Goal: Transaction & Acquisition: Purchase product/service

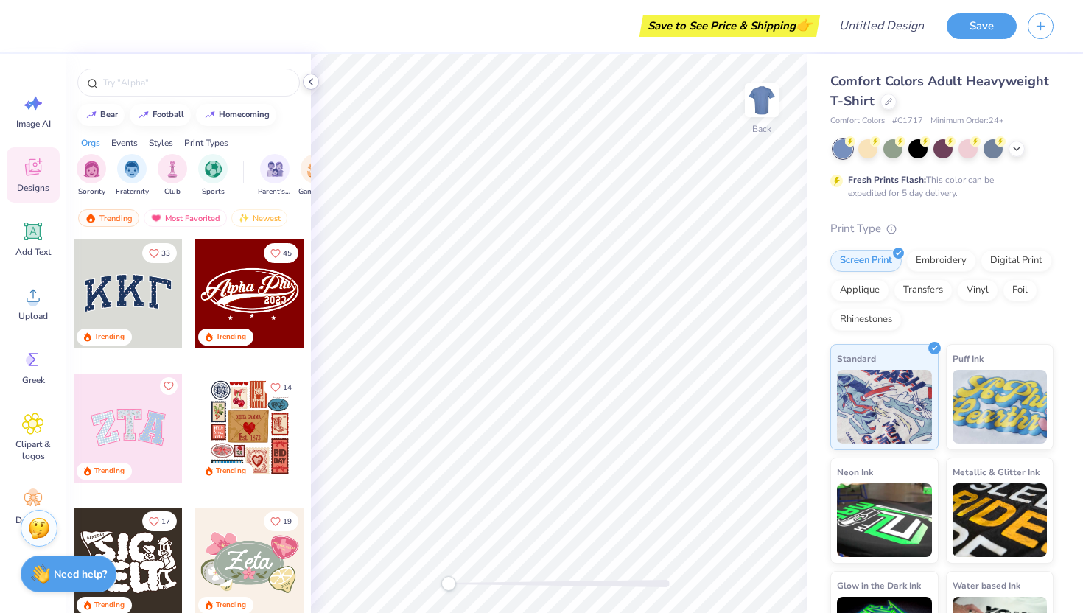
click at [311, 85] on icon at bounding box center [311, 82] width 12 height 12
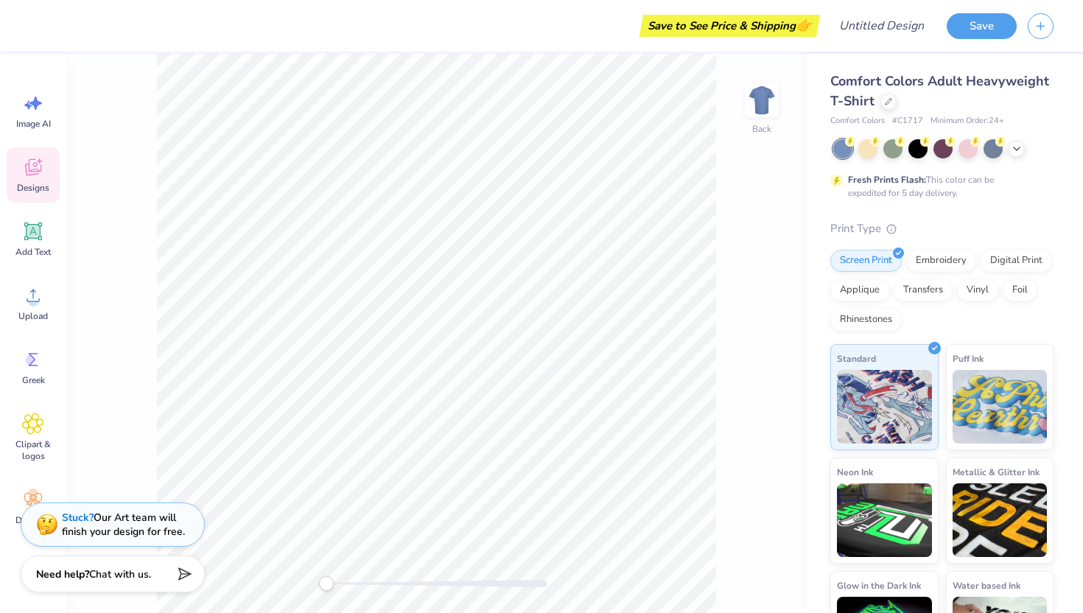
click at [38, 174] on icon at bounding box center [33, 167] width 16 height 17
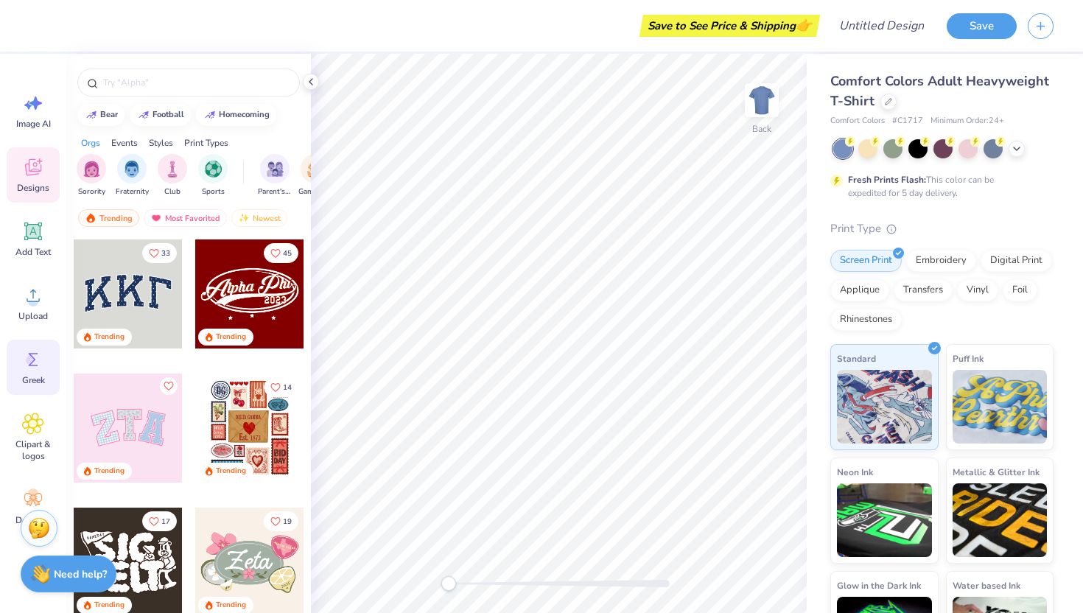
click at [38, 368] on icon at bounding box center [33, 359] width 22 height 22
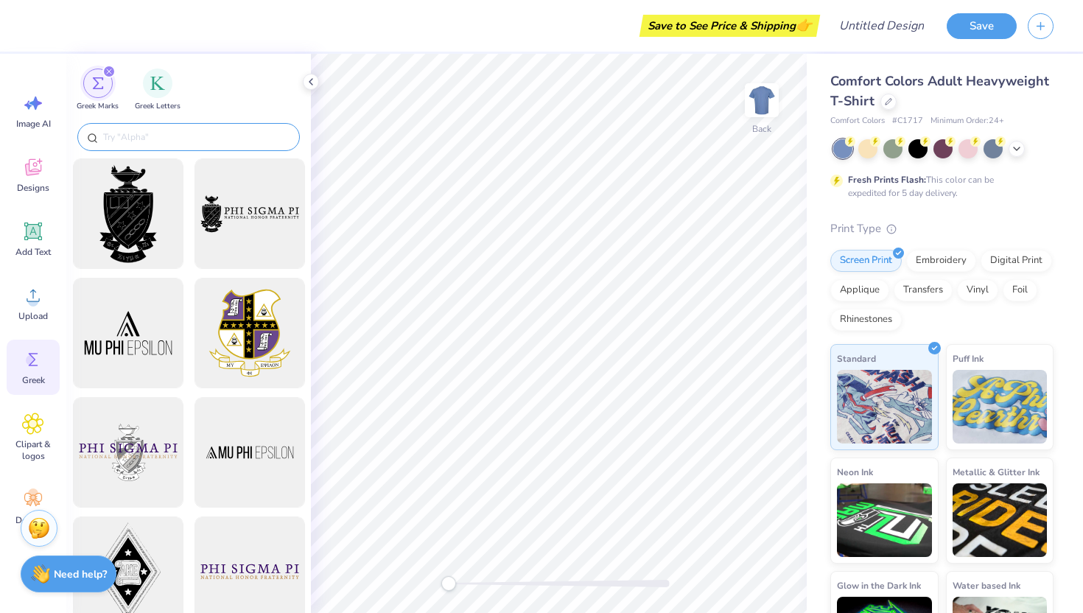
click at [117, 141] on input "text" at bounding box center [196, 137] width 189 height 15
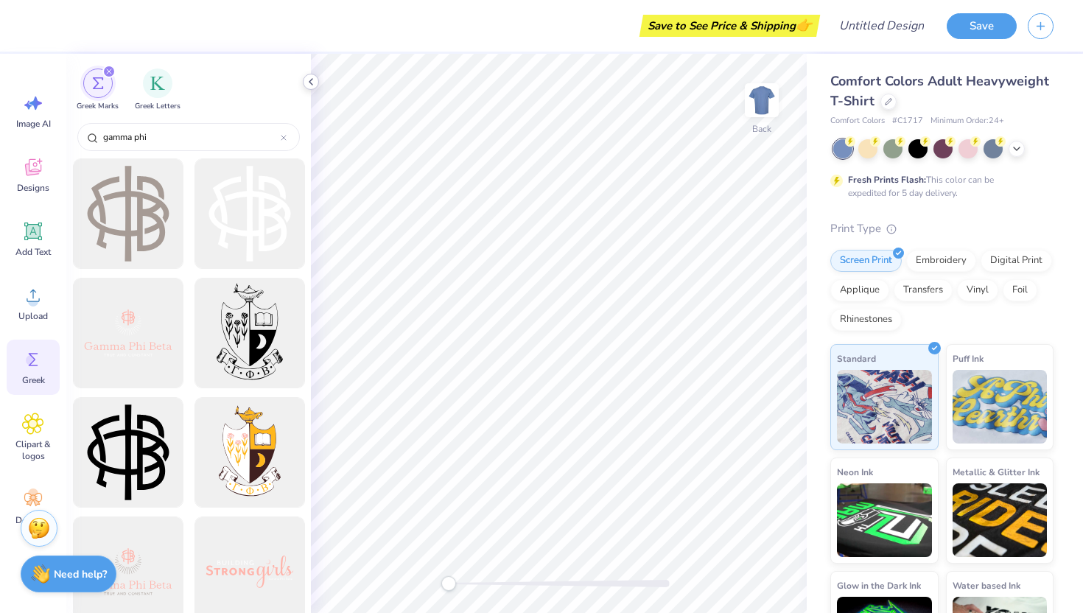
type input "gamma phi"
click at [309, 80] on icon at bounding box center [311, 82] width 12 height 12
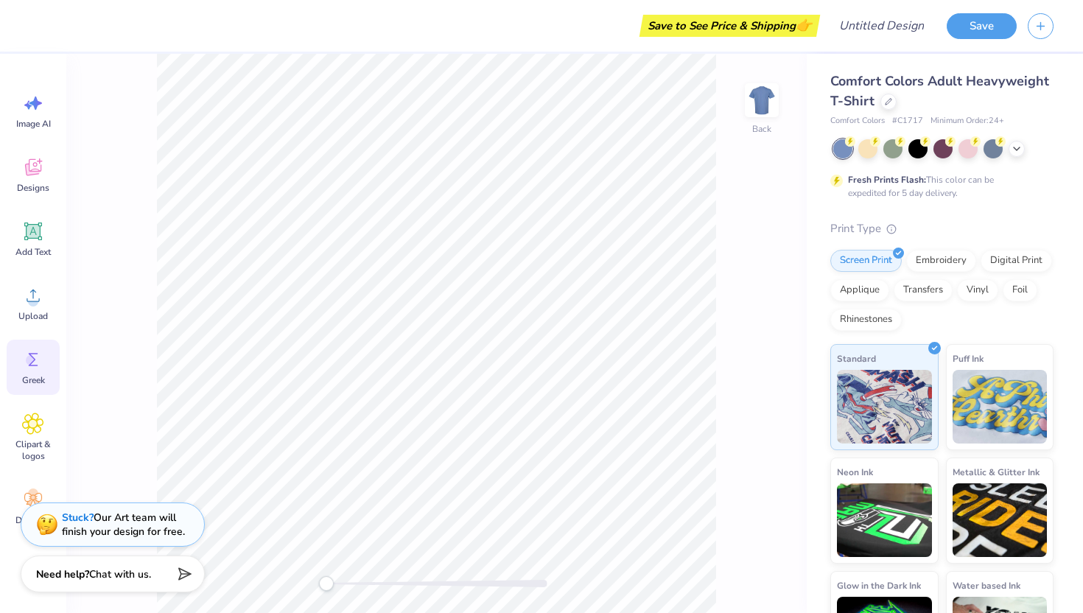
scroll to position [64, 0]
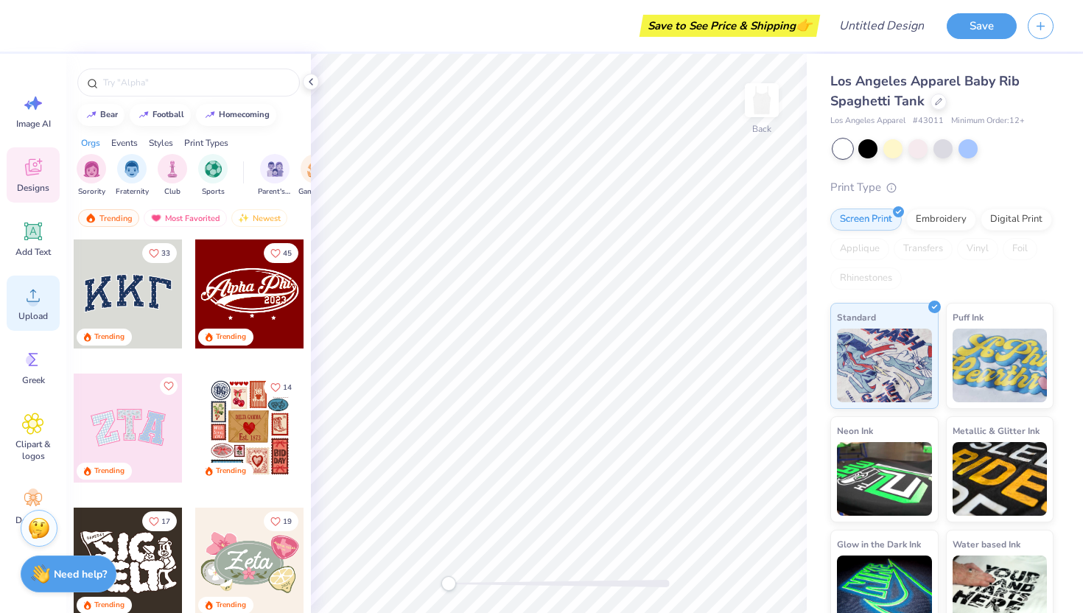
click at [43, 295] on icon at bounding box center [33, 295] width 22 height 22
click at [35, 306] on div "Upload" at bounding box center [33, 302] width 53 height 55
click at [30, 293] on icon at bounding box center [33, 295] width 22 height 22
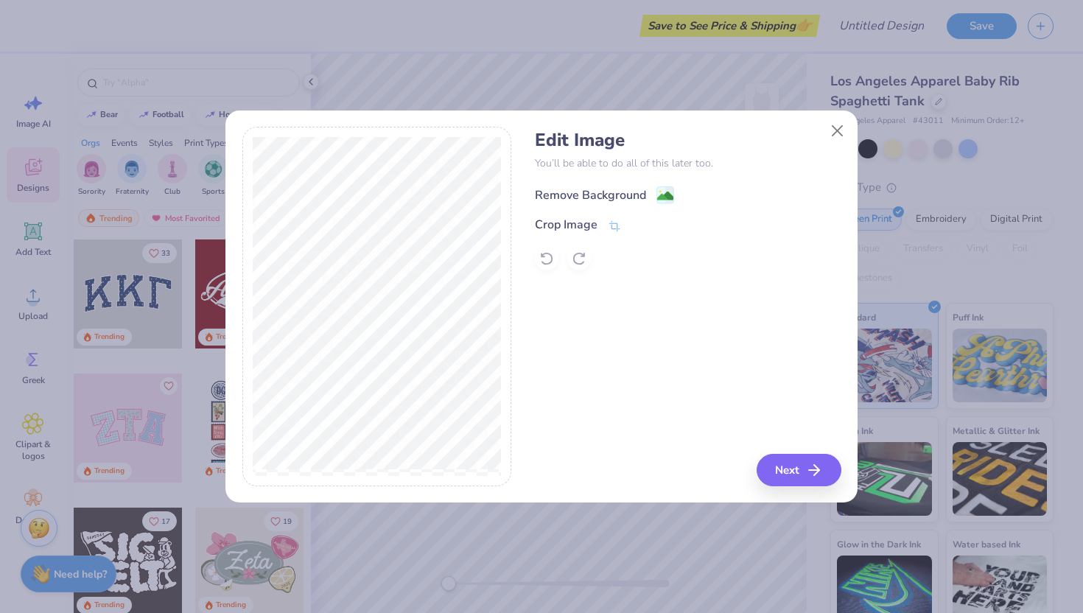
click at [630, 191] on div "Remove Background" at bounding box center [590, 195] width 111 height 18
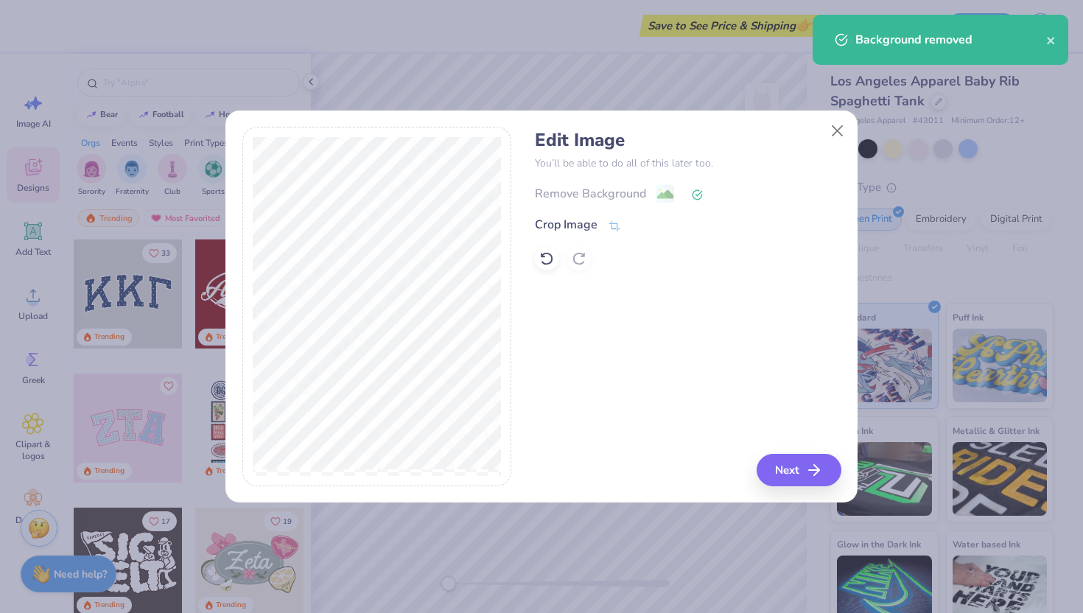
click at [633, 320] on div "Edit Image You’ll be able to do all of this later too. Remove Background Crop I…" at bounding box center [688, 306] width 306 height 359
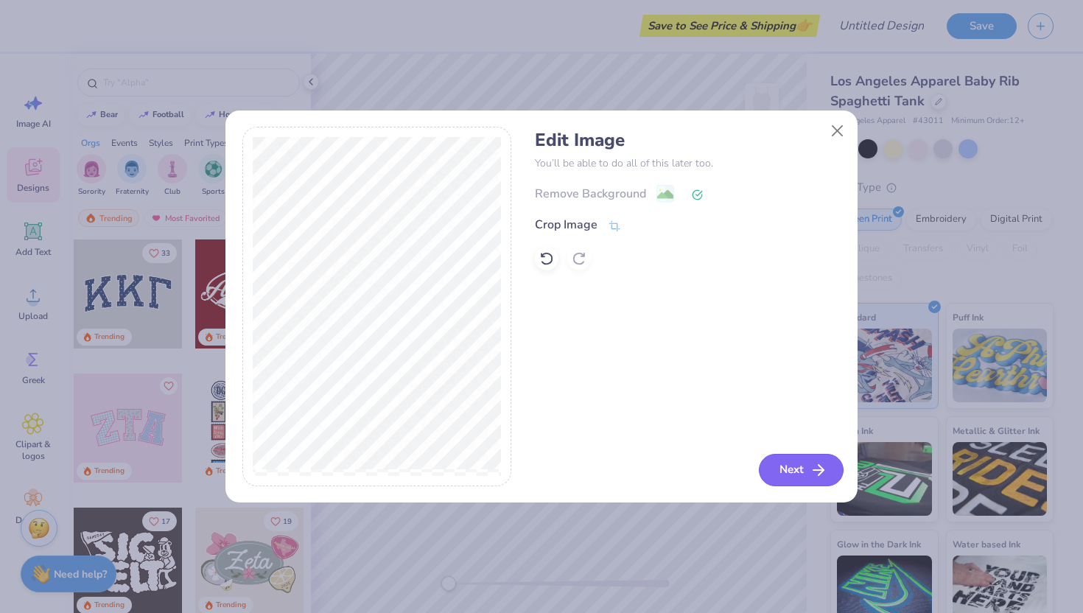
click at [791, 474] on button "Next" at bounding box center [801, 470] width 85 height 32
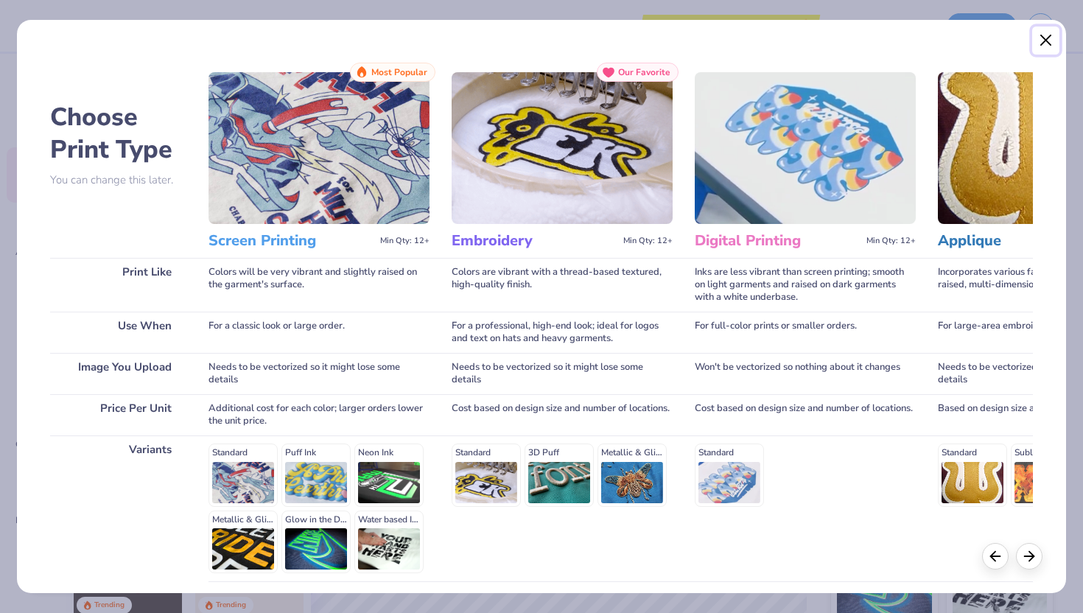
click at [1041, 43] on button "Close" at bounding box center [1046, 41] width 28 height 28
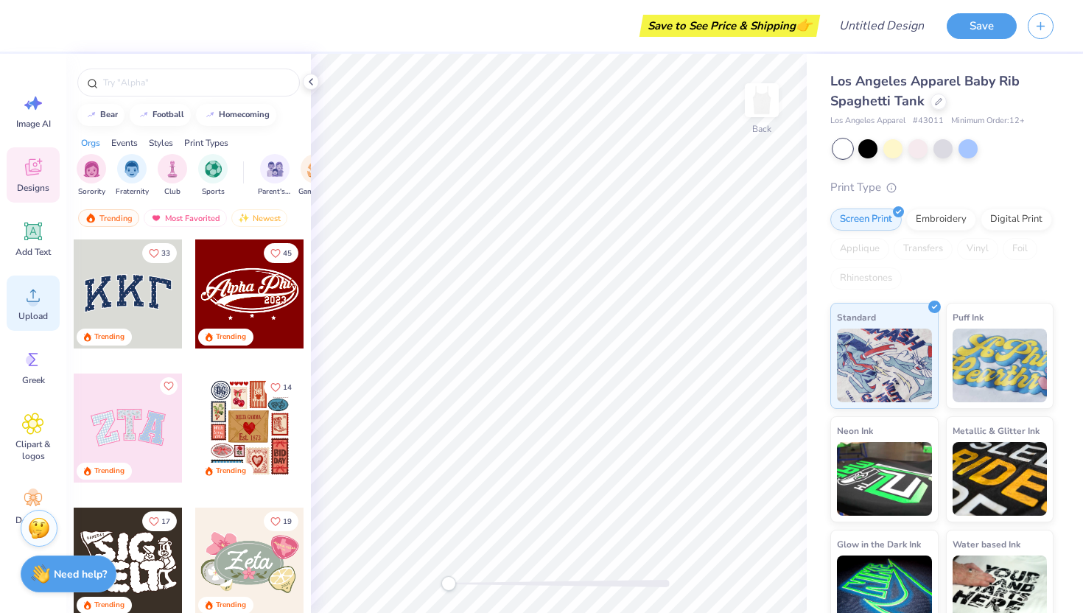
click at [33, 289] on icon at bounding box center [33, 295] width 22 height 22
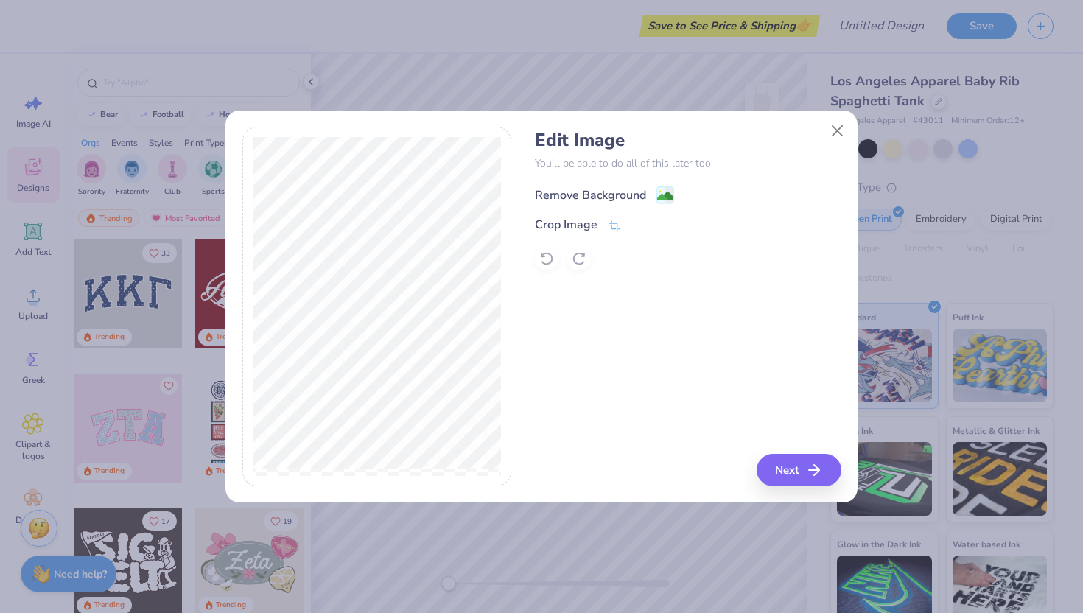
click at [586, 186] on div "Remove Background" at bounding box center [590, 195] width 111 height 18
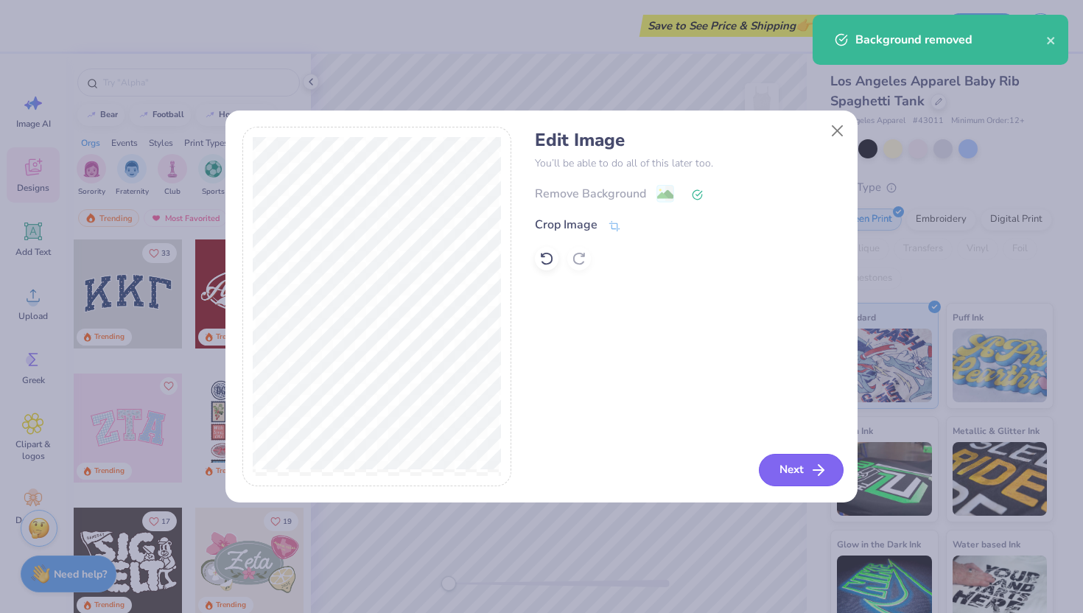
click at [784, 460] on button "Next" at bounding box center [801, 470] width 85 height 32
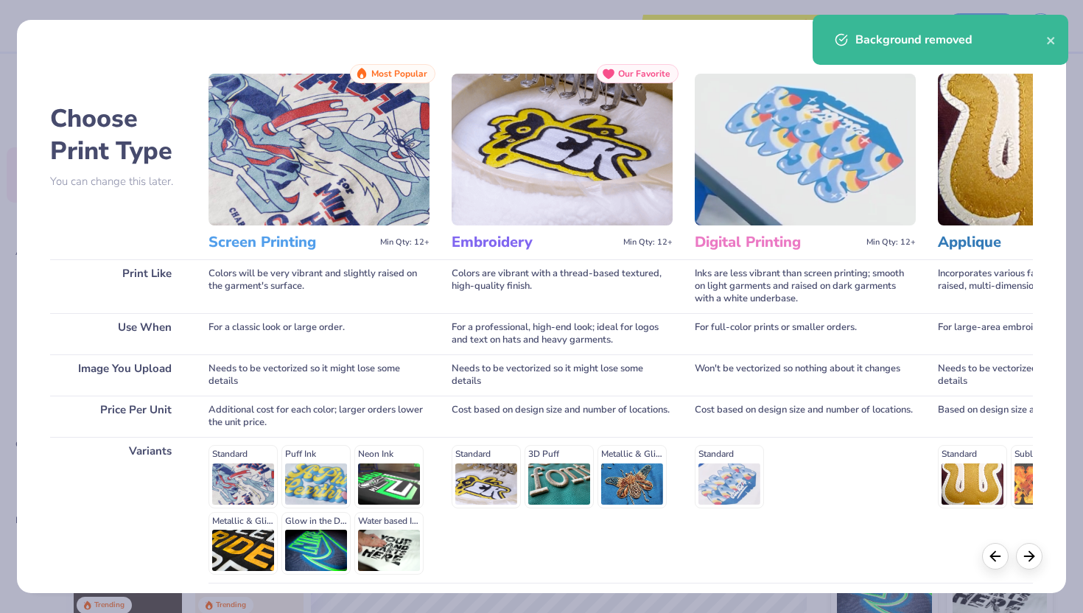
click at [329, 182] on img at bounding box center [318, 150] width 221 height 152
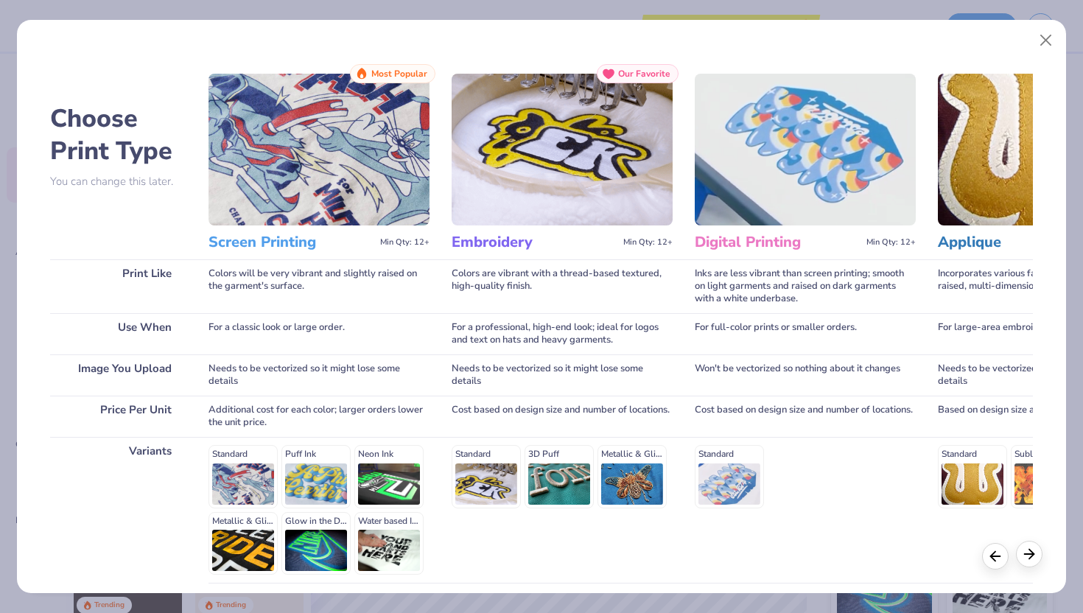
click at [1022, 563] on div at bounding box center [1029, 554] width 27 height 27
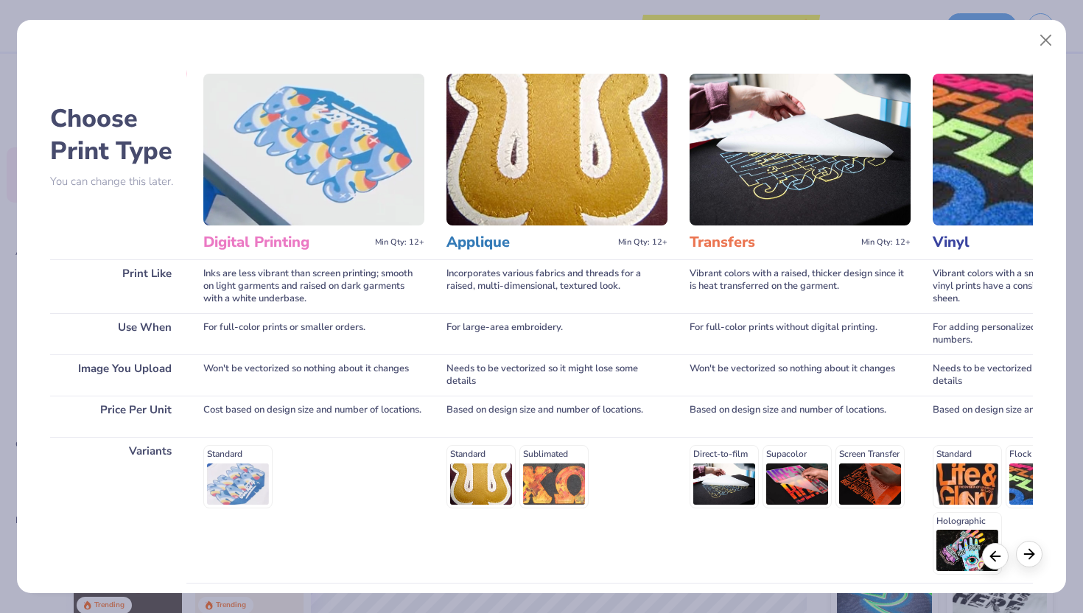
click at [1022, 563] on div at bounding box center [1029, 554] width 27 height 27
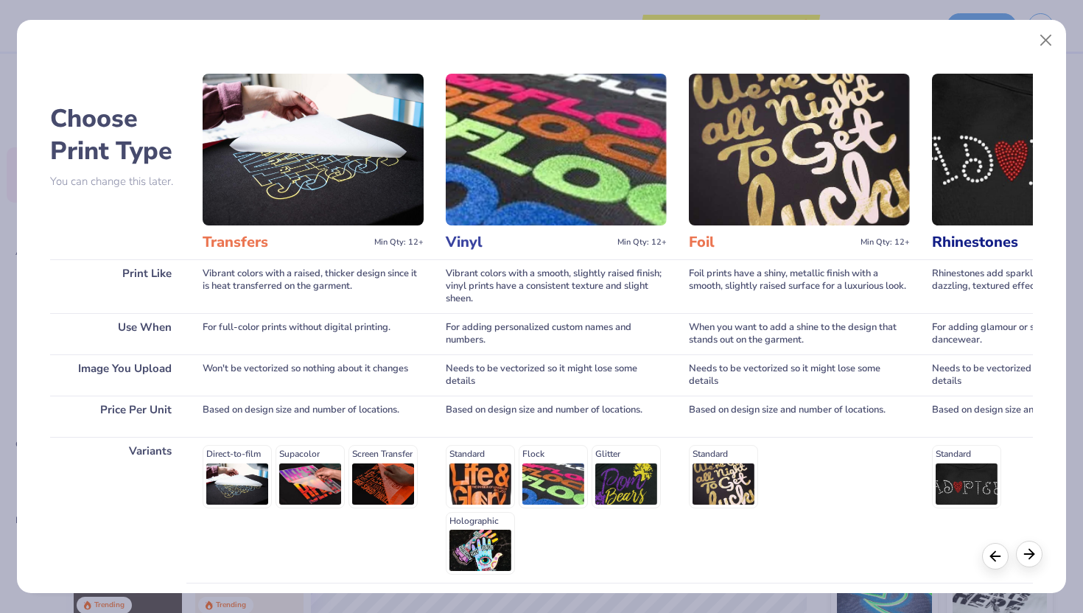
click at [1022, 562] on div at bounding box center [1029, 554] width 27 height 27
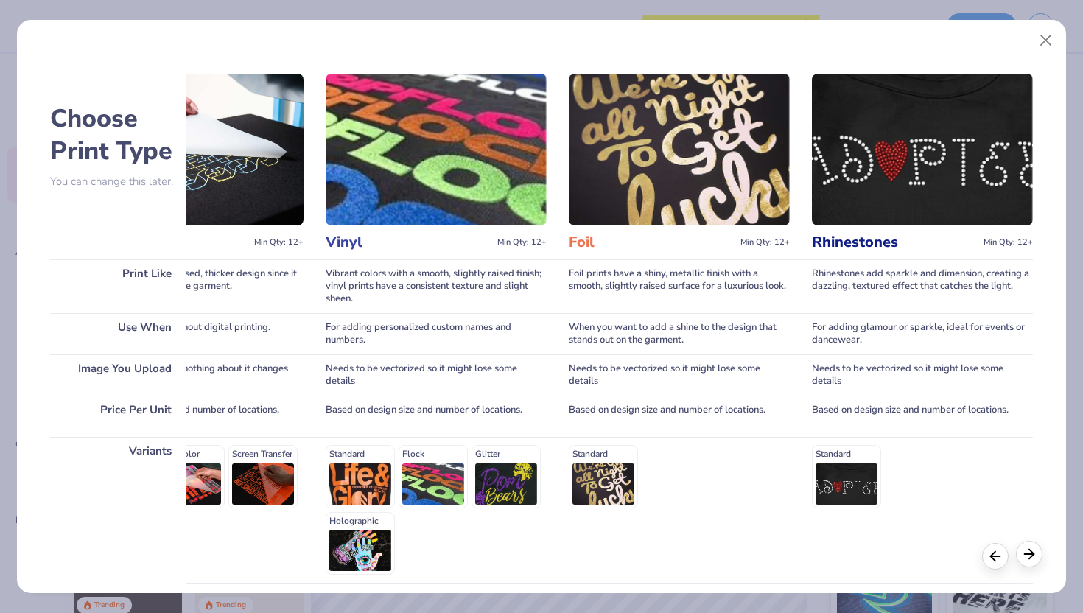
scroll to position [0, 1120]
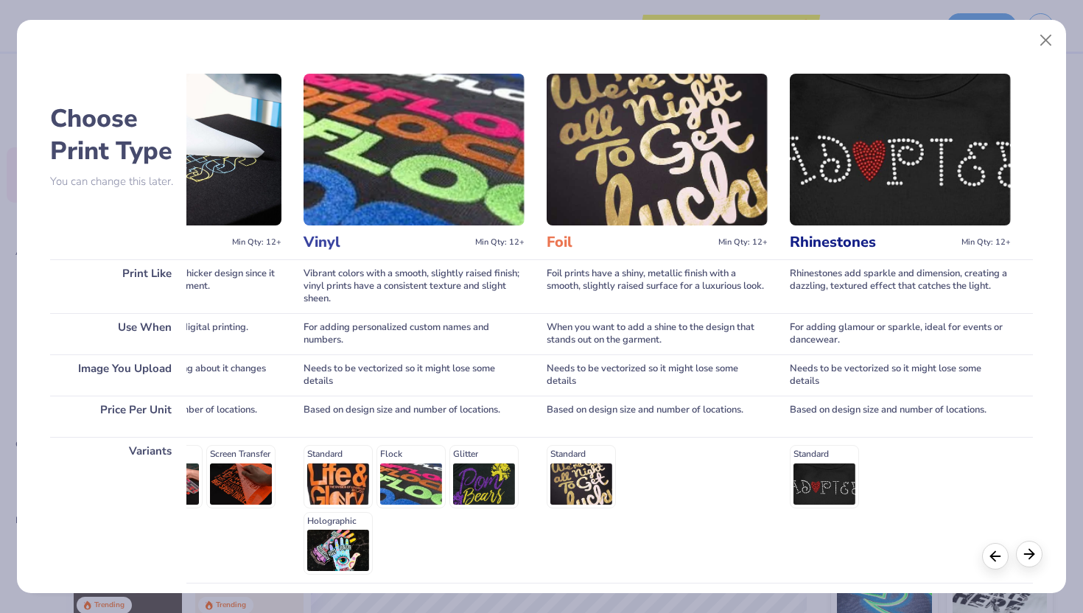
click at [1022, 561] on icon at bounding box center [1029, 554] width 16 height 16
click at [997, 554] on line at bounding box center [996, 554] width 10 height 0
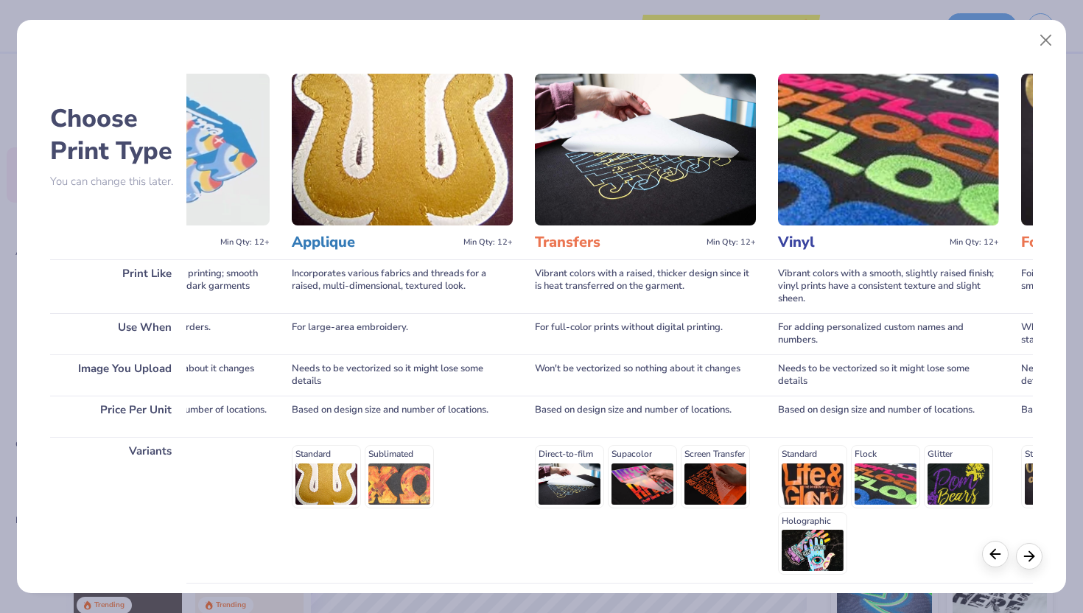
click at [999, 554] on line at bounding box center [996, 554] width 10 height 0
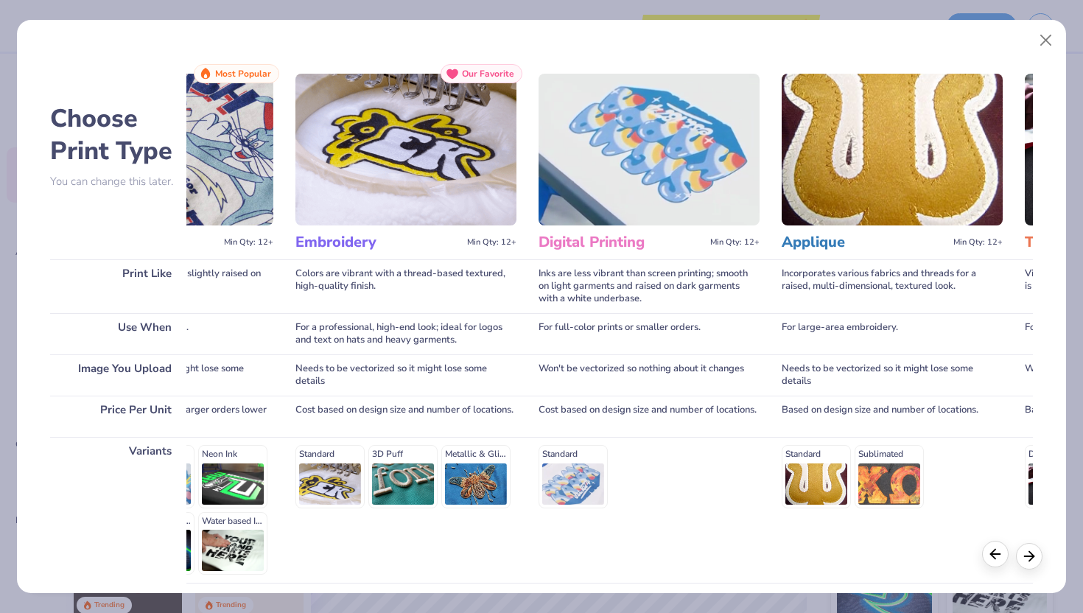
click at [999, 554] on line at bounding box center [996, 554] width 10 height 0
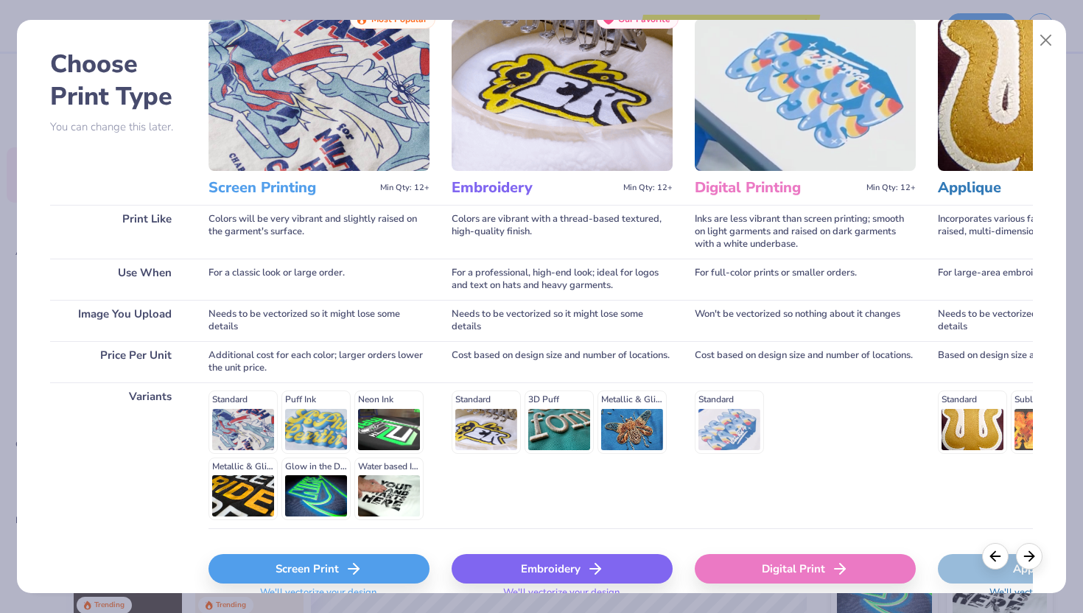
scroll to position [122, 0]
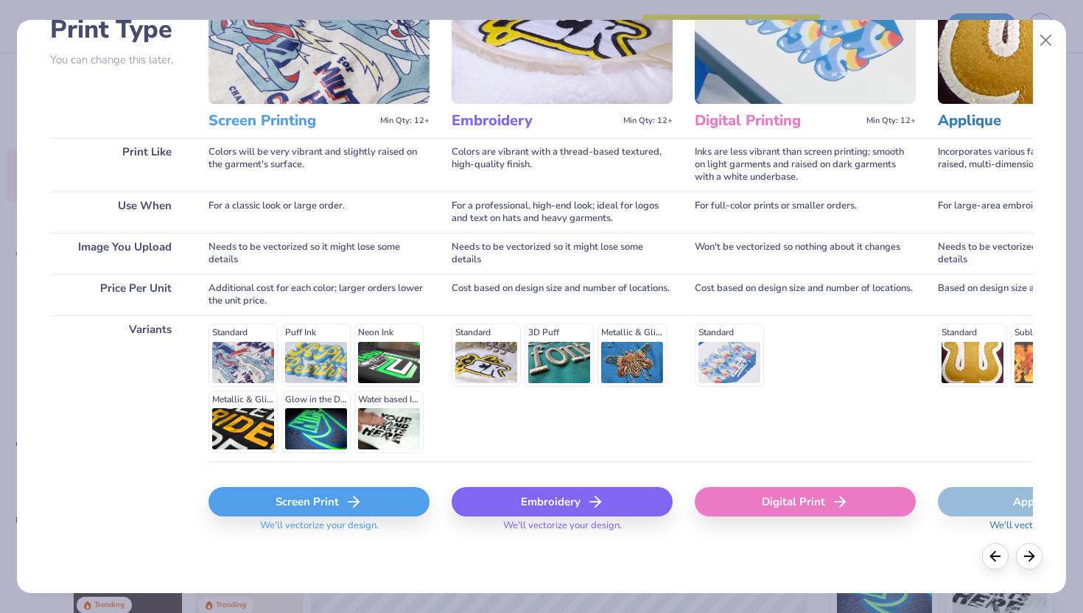
click at [379, 496] on div "Screen Print" at bounding box center [318, 501] width 221 height 29
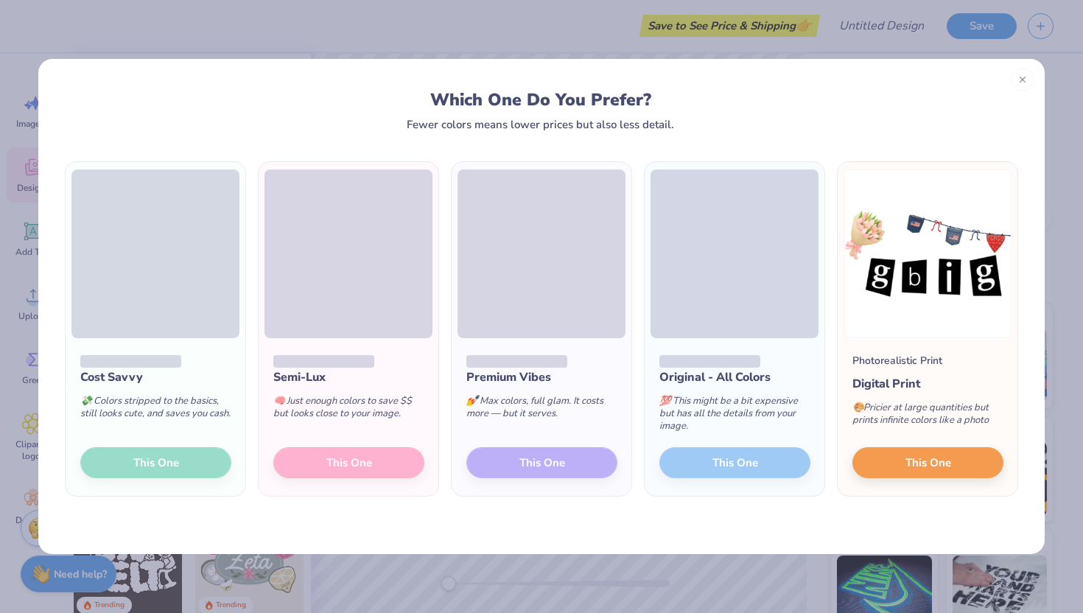
click at [178, 462] on div "Cost Savvy 💸 Colors stripped to the basics, still looks cute, and saves you cas…" at bounding box center [156, 417] width 180 height 158
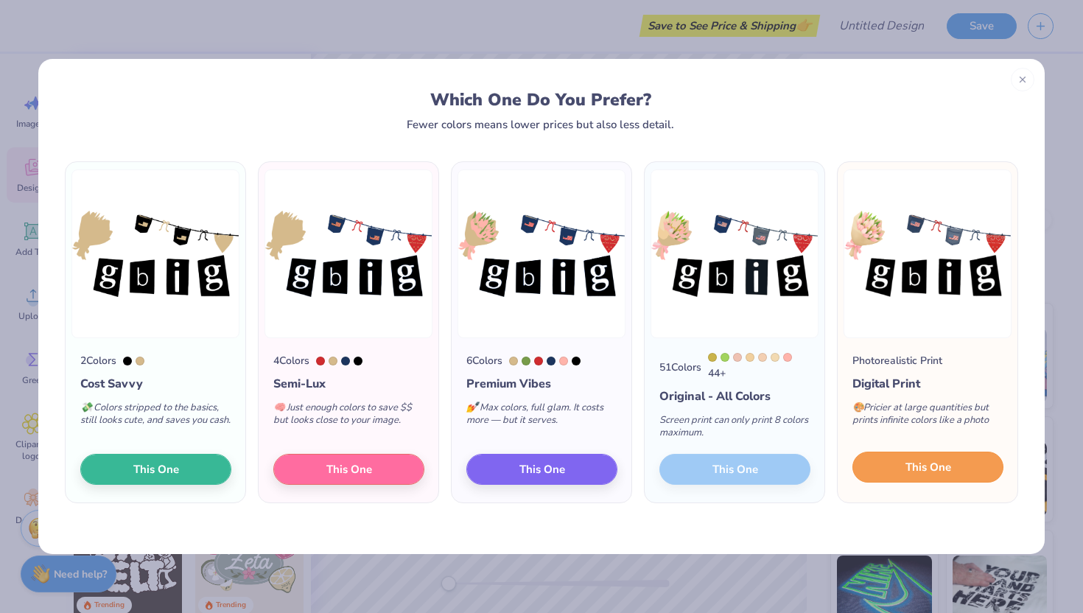
click at [876, 475] on button "This One" at bounding box center [927, 466] width 151 height 31
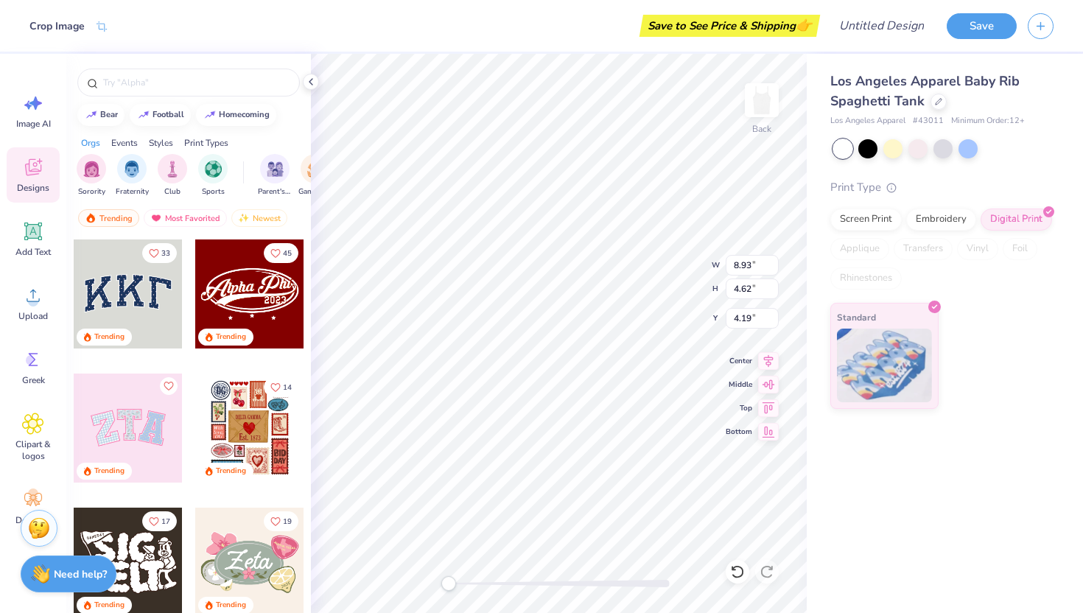
click at [945, 387] on div "Standard" at bounding box center [941, 356] width 223 height 106
click at [823, 490] on div "Los Angeles Apparel Baby Rib Spaghetti Tank Los Angeles Apparel # 43011 Minimum…" at bounding box center [944, 333] width 276 height 559
click at [754, 29] on div "Save to See Price & Shipping 👉" at bounding box center [729, 26] width 173 height 22
click at [791, 25] on div "Save to See Price & Shipping 👉" at bounding box center [729, 26] width 173 height 22
click at [972, 36] on button "Save" at bounding box center [981, 24] width 70 height 26
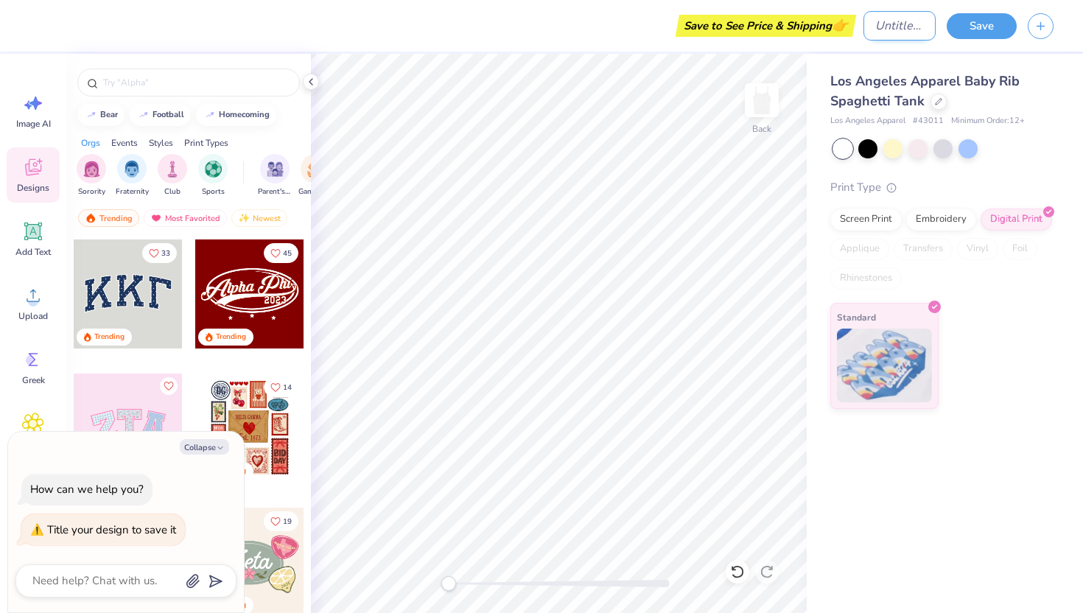
type textarea "x"
click at [890, 28] on input "Design Title" at bounding box center [899, 25] width 72 height 29
type input "b"
type textarea "x"
type input "bi"
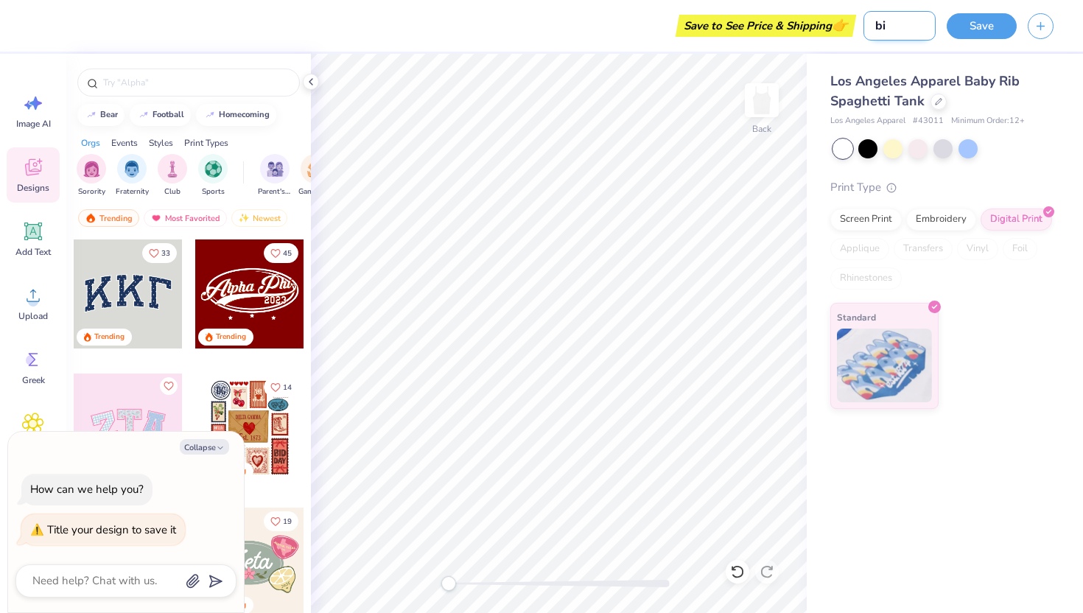
type textarea "x"
type input "big"
type textarea "x"
type input "big"
type textarea "x"
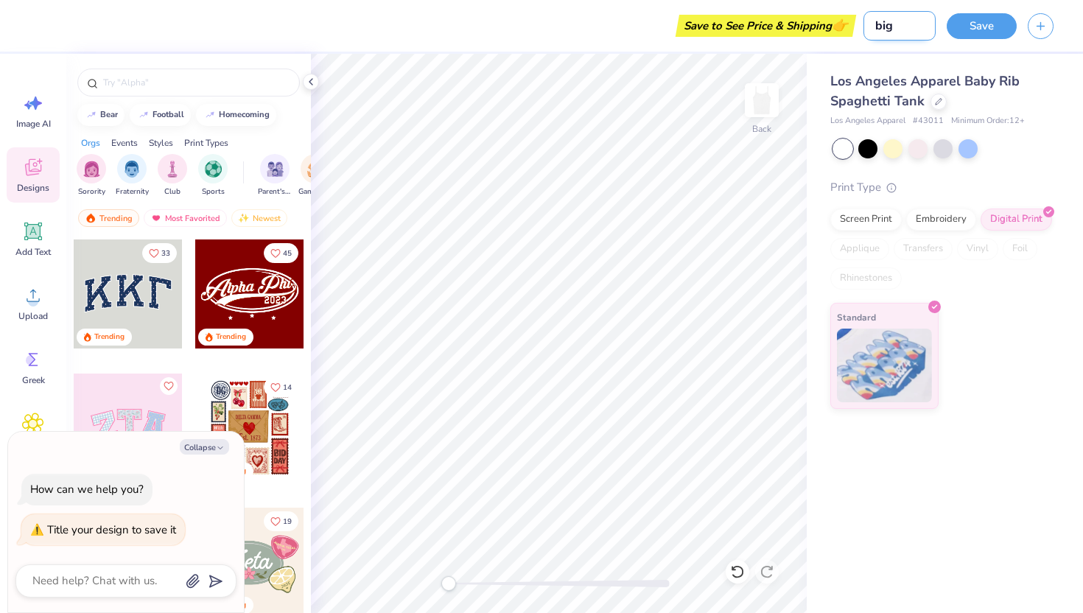
type input "[PERSON_NAME]"
type textarea "x"
type input "big li"
type textarea "x"
type input "big lit"
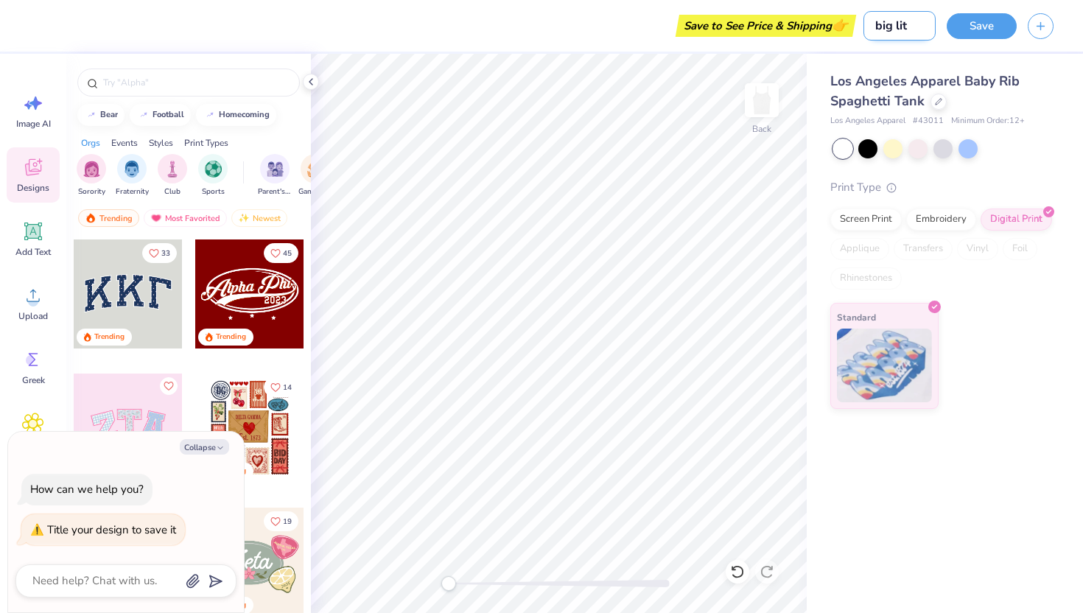
type textarea "x"
type input "big litt"
type textarea "x"
type input "big littl"
type textarea "x"
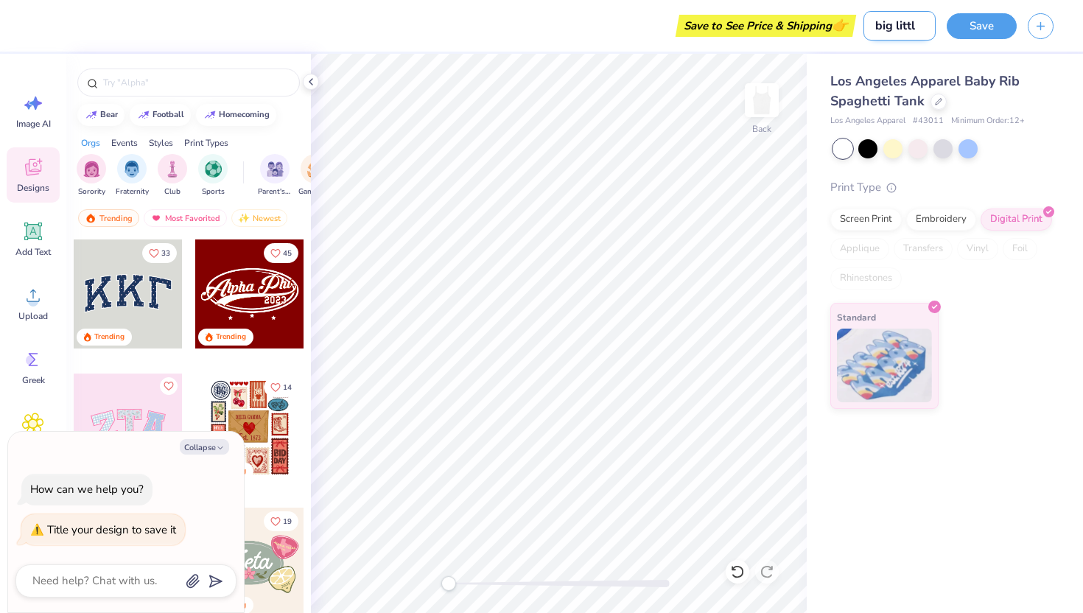
type input "big little"
type textarea "x"
type input "big little"
click at [989, 28] on button "Save" at bounding box center [981, 24] width 70 height 26
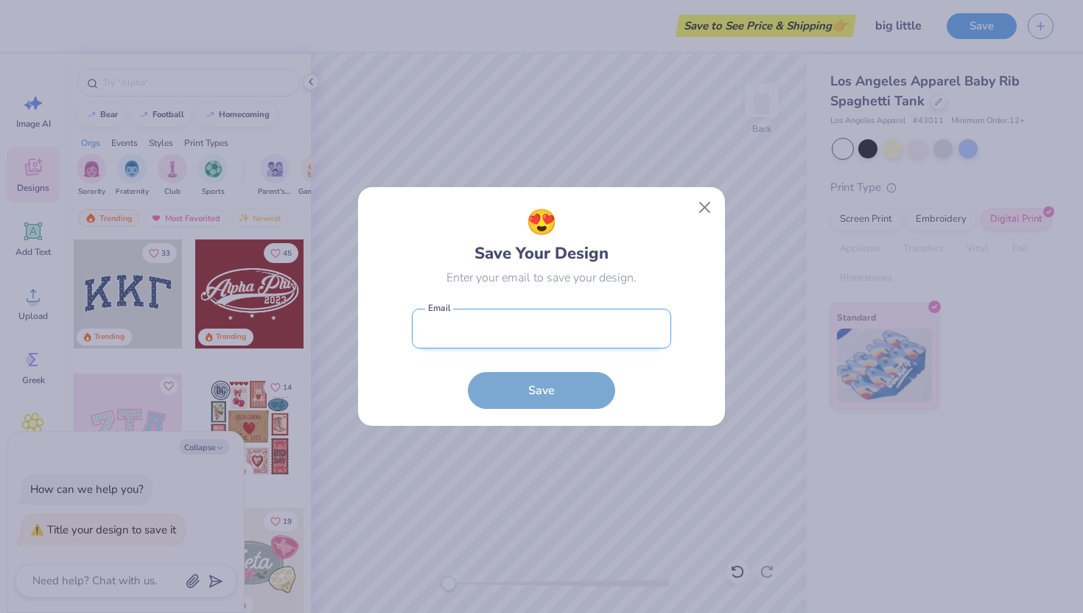
click at [569, 337] on input "email" at bounding box center [541, 329] width 259 height 41
type input "[EMAIL_ADDRESS][DOMAIN_NAME][PERSON_NAME]"
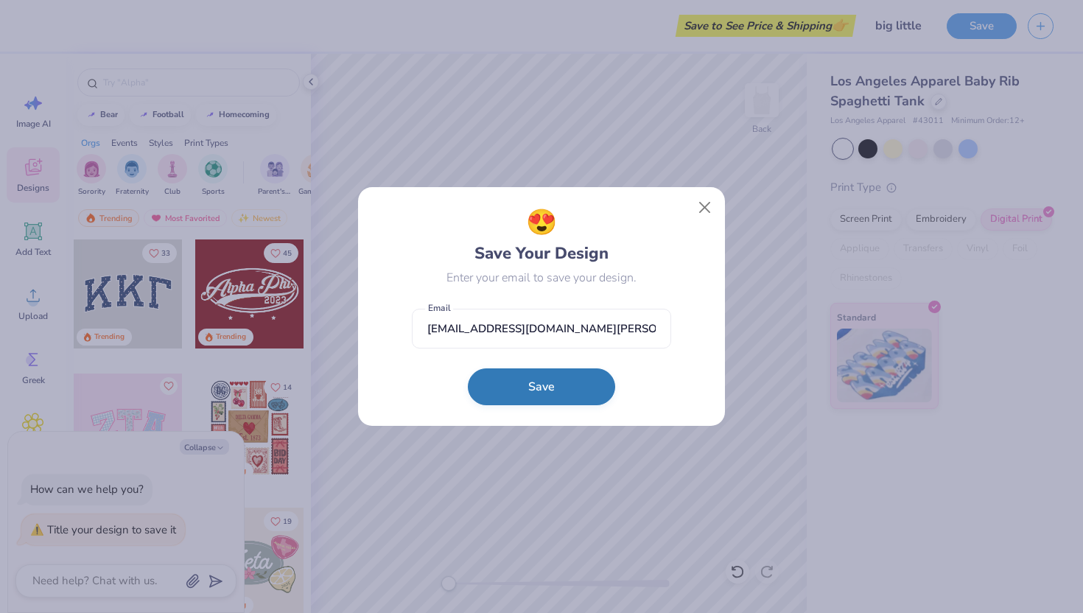
click at [533, 389] on button "Save" at bounding box center [541, 386] width 147 height 37
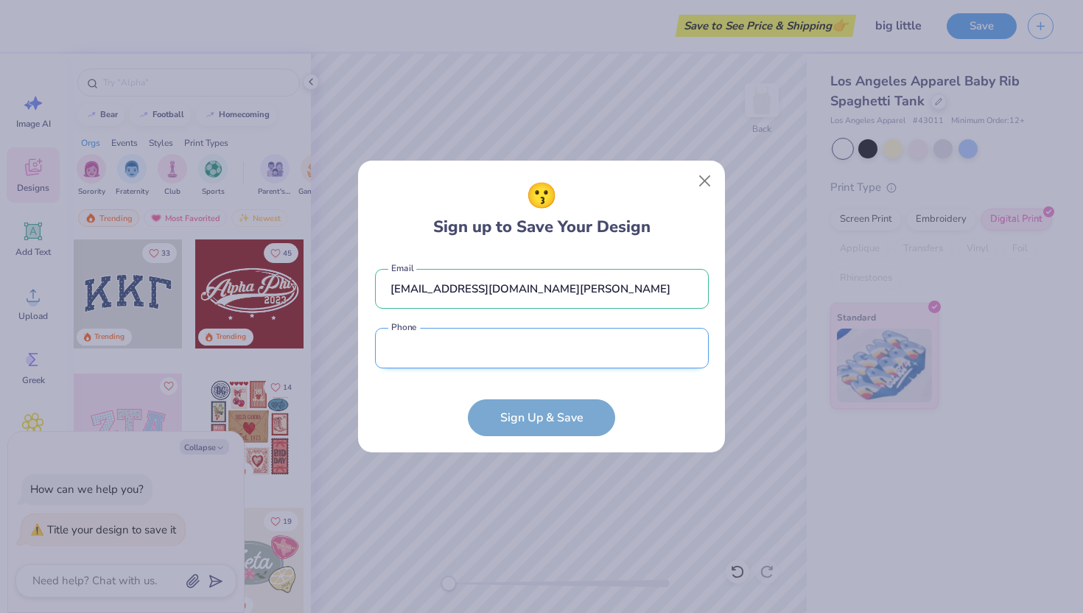
click at [512, 353] on input "tel" at bounding box center [542, 348] width 334 height 41
type input "(161) 858-1350"
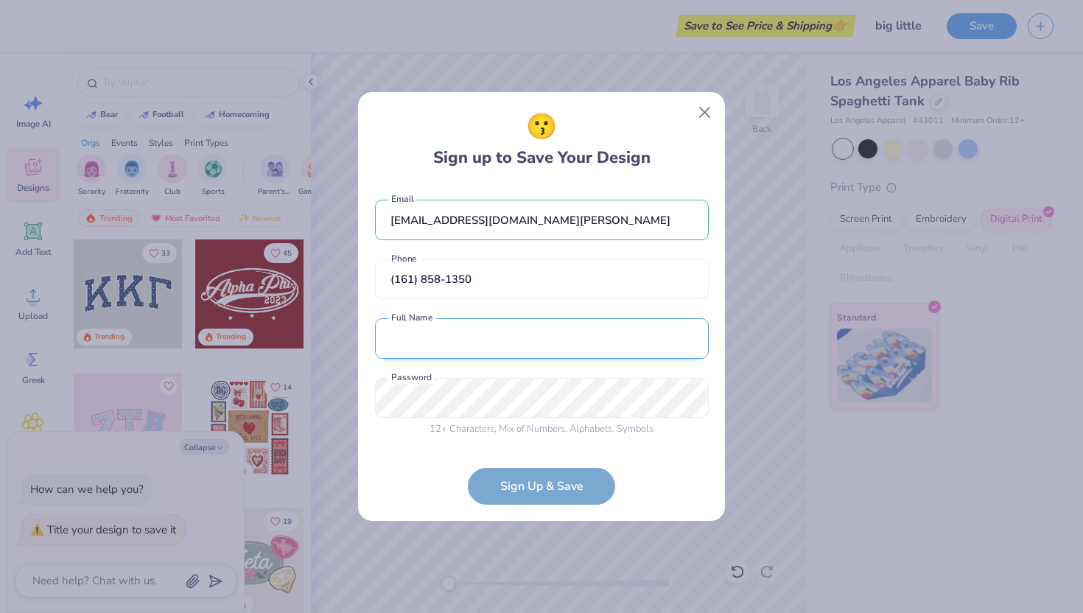
click at [502, 331] on input "text" at bounding box center [542, 338] width 334 height 41
type input "[PERSON_NAME]"
click at [561, 483] on form "[EMAIL_ADDRESS][DOMAIN_NAME][PERSON_NAME] Email [PHONE_NUMBER] Phone [PERSON_NA…" at bounding box center [542, 345] width 334 height 320
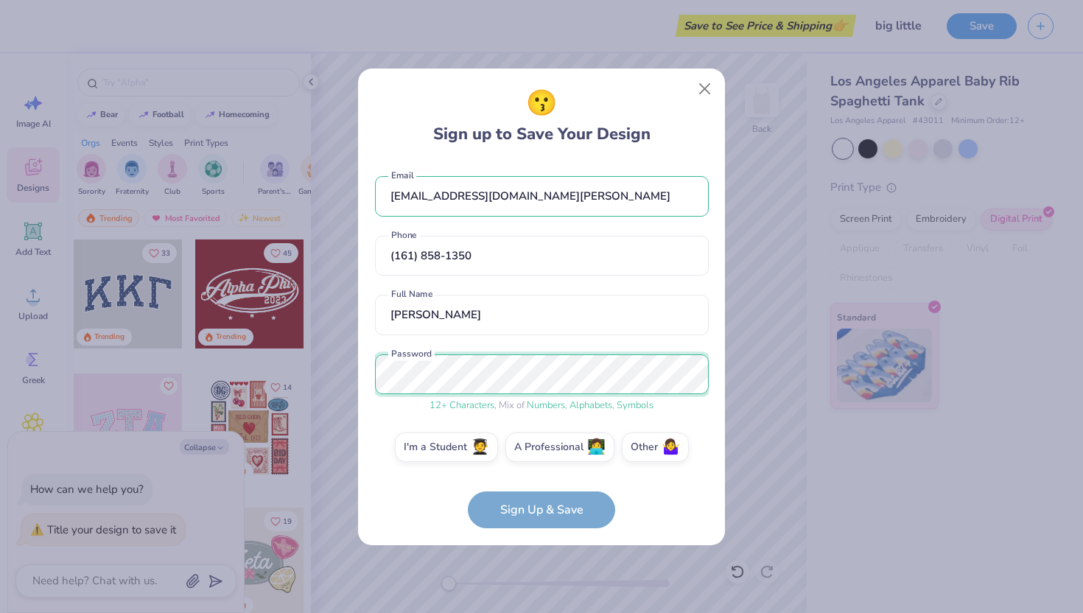
scroll to position [8, 0]
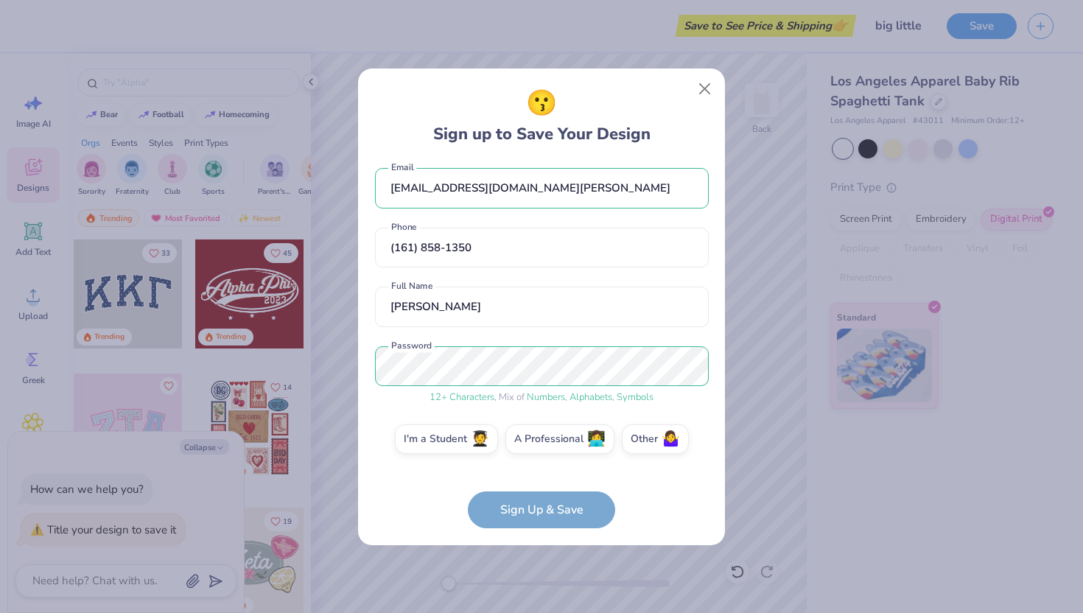
click at [524, 513] on form "[EMAIL_ADDRESS][DOMAIN_NAME][PERSON_NAME] Email [PHONE_NUMBER] Phone [PERSON_NA…" at bounding box center [542, 344] width 334 height 367
click at [474, 454] on div "I'm a Student 🧑‍🎓 A Professional 👩‍💻 Other 🤷‍♀️" at bounding box center [542, 442] width 334 height 37
click at [468, 443] on label "I'm a Student 🧑‍🎓" at bounding box center [446, 436] width 103 height 29
click at [537, 446] on input "I'm a Student 🧑‍🎓" at bounding box center [542, 451] width 10 height 10
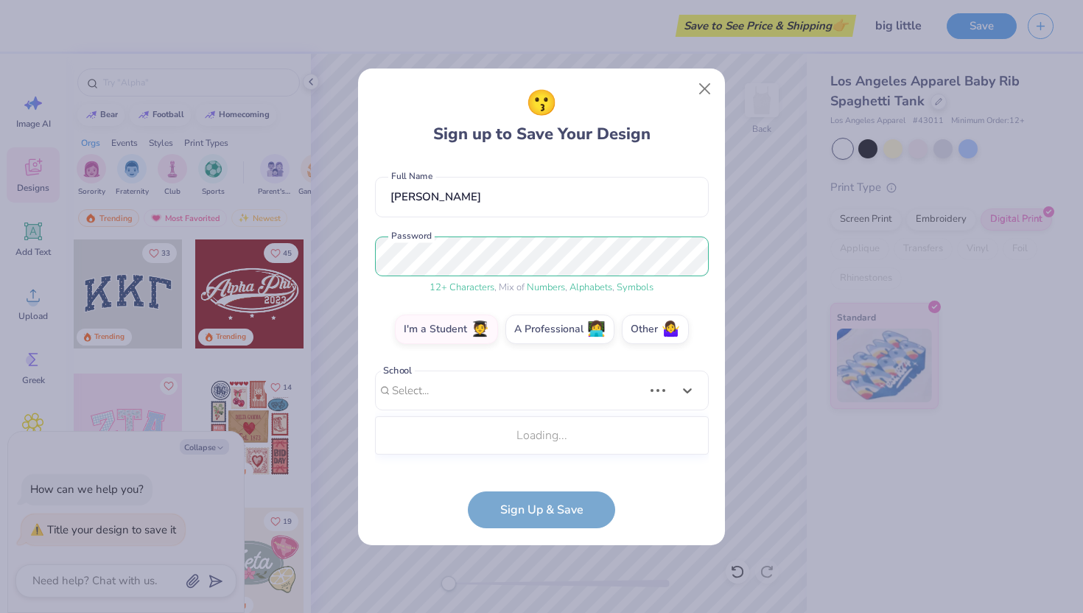
click at [507, 455] on div "Use Up and Down to choose options, press Enter to select the currently focused …" at bounding box center [542, 412] width 334 height 85
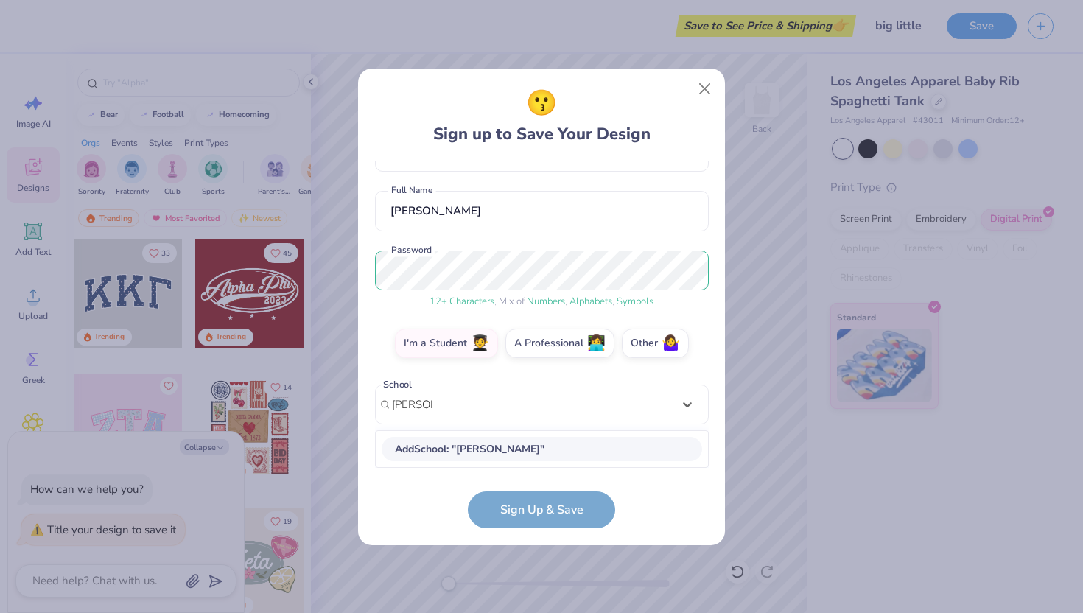
type input "[PERSON_NAME]"
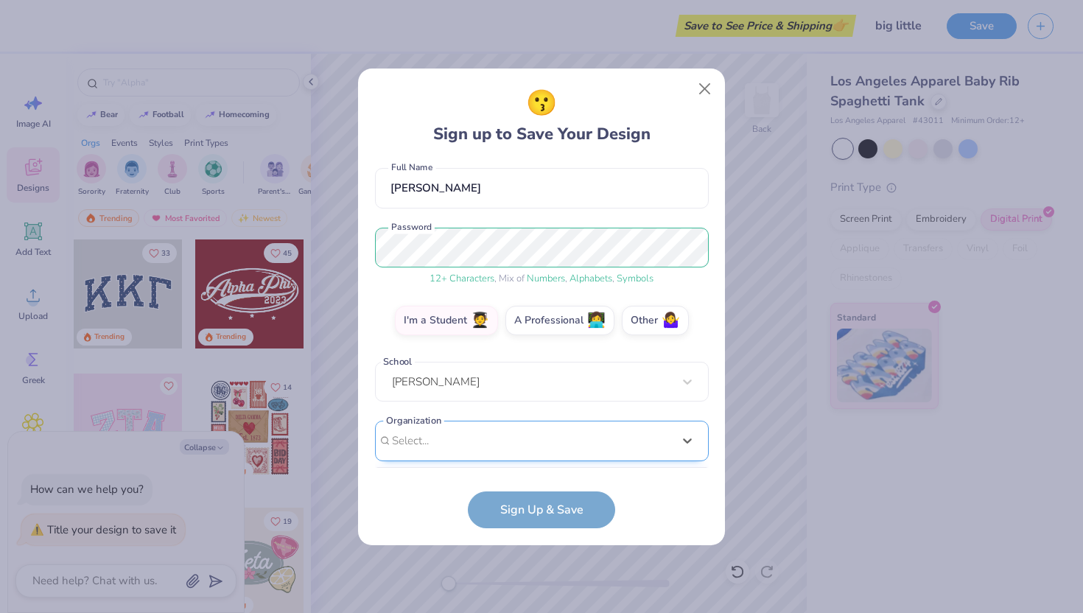
scroll to position [348, 0]
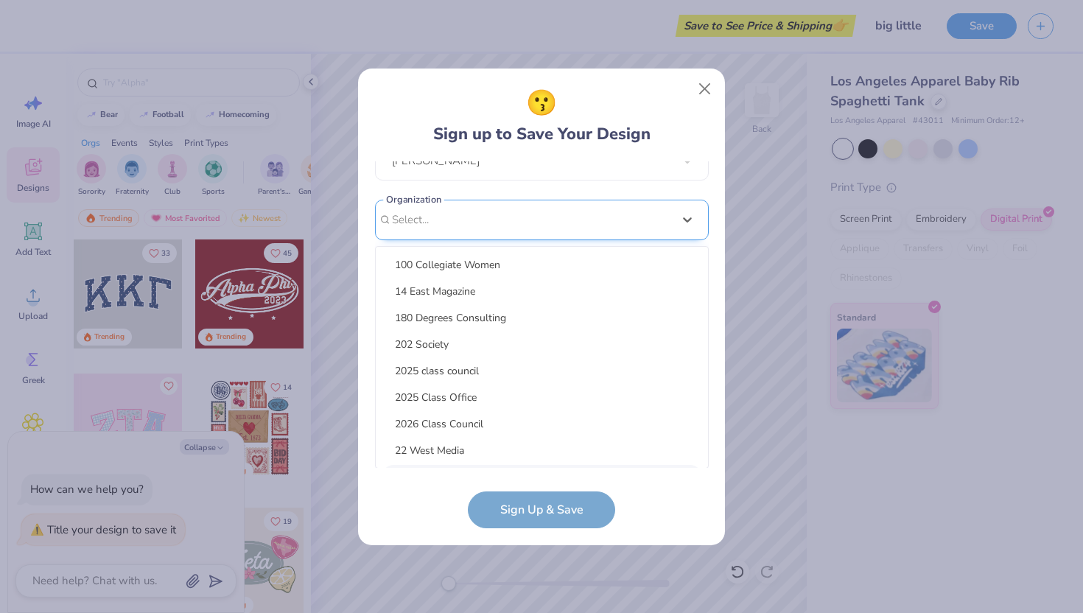
click at [501, 451] on div "option focused, 9 of 15. 15 results available. Use Up and Down to choose option…" at bounding box center [542, 334] width 334 height 269
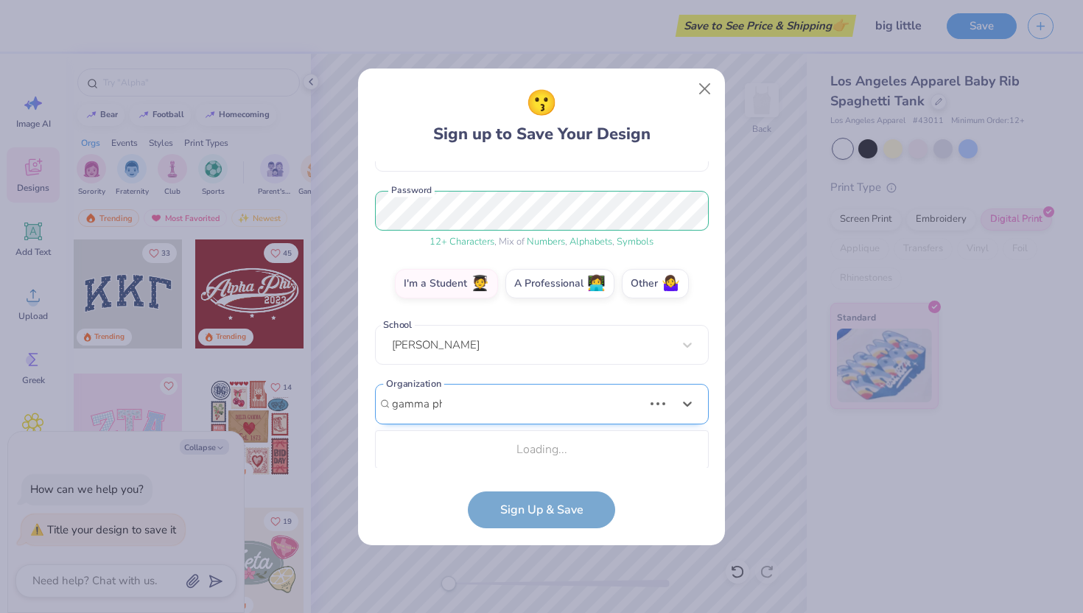
scroll to position [163, 0]
type input "gamma phi beta"
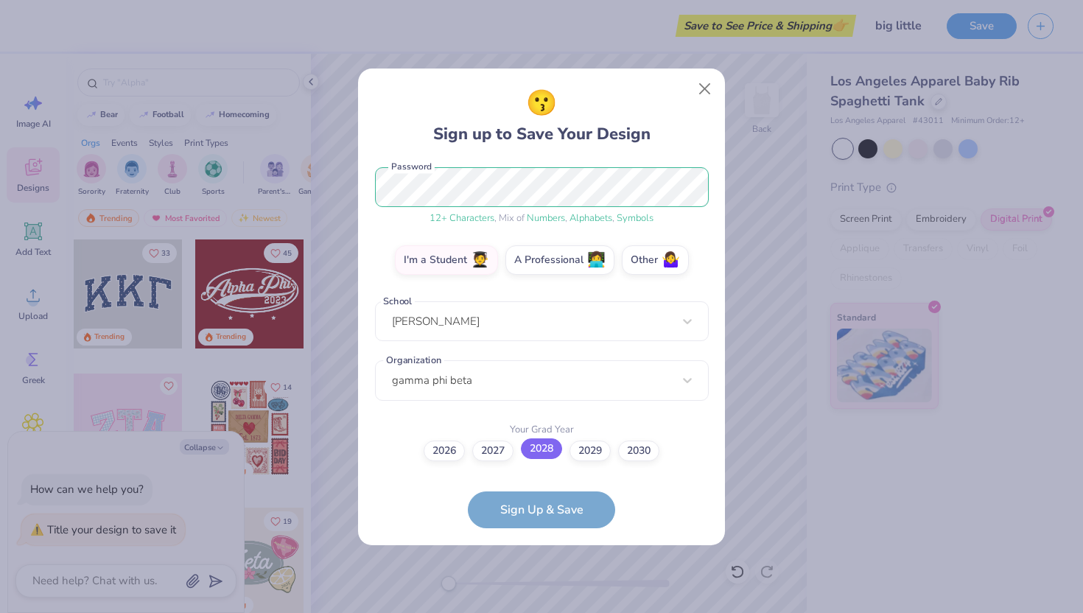
click at [527, 448] on label "2028" at bounding box center [541, 448] width 41 height 21
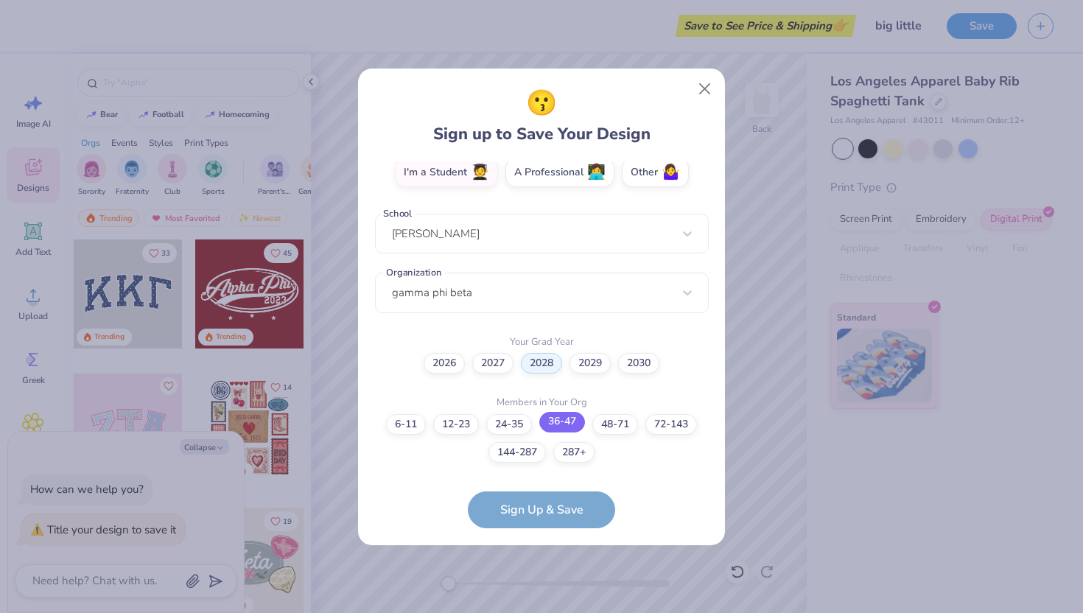
click at [571, 421] on label "36-47" at bounding box center [562, 422] width 46 height 21
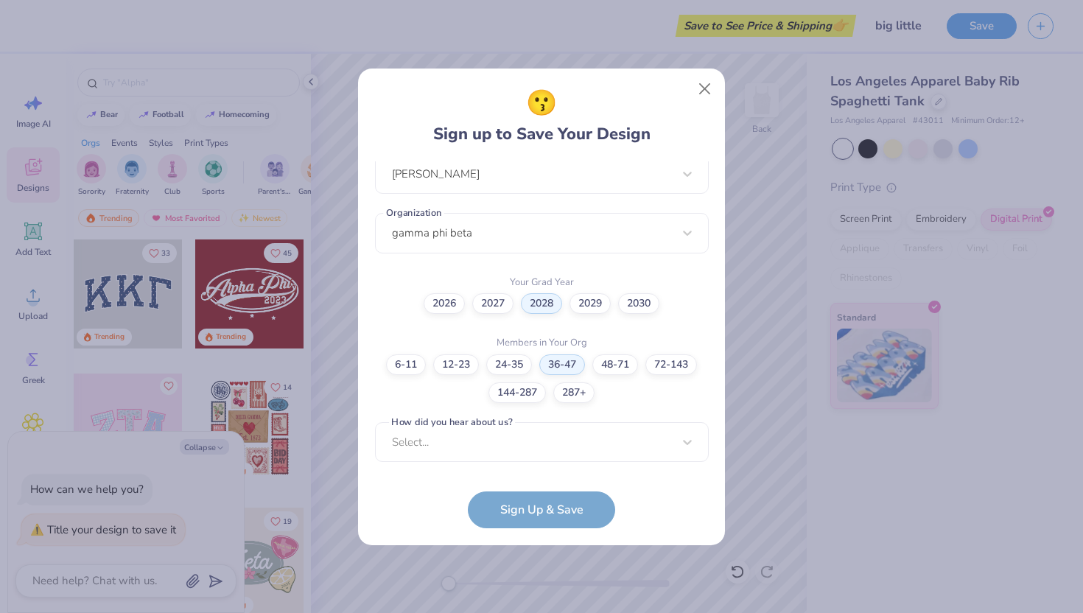
click at [526, 516] on form "[EMAIL_ADDRESS][DOMAIN_NAME][PERSON_NAME] Email [PHONE_NUMBER] Phone [PERSON_NA…" at bounding box center [542, 344] width 334 height 367
click at [493, 445] on div "option Word of Mouth focused, 8 of 15. 15 results available. Use Up and Down to…" at bounding box center [542, 556] width 334 height 269
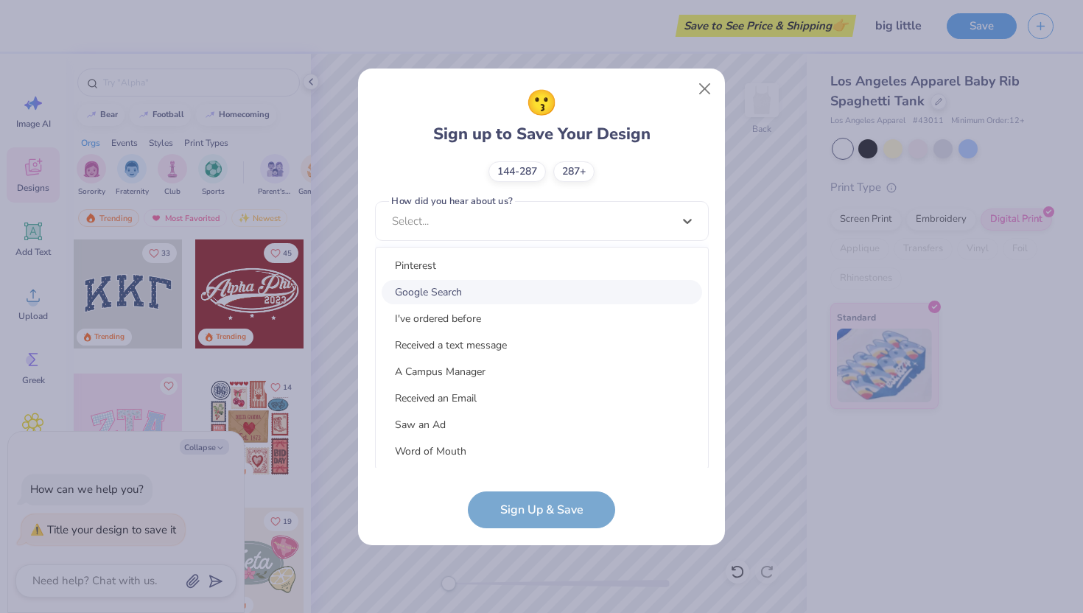
click at [491, 289] on div "Google Search" at bounding box center [542, 292] width 320 height 24
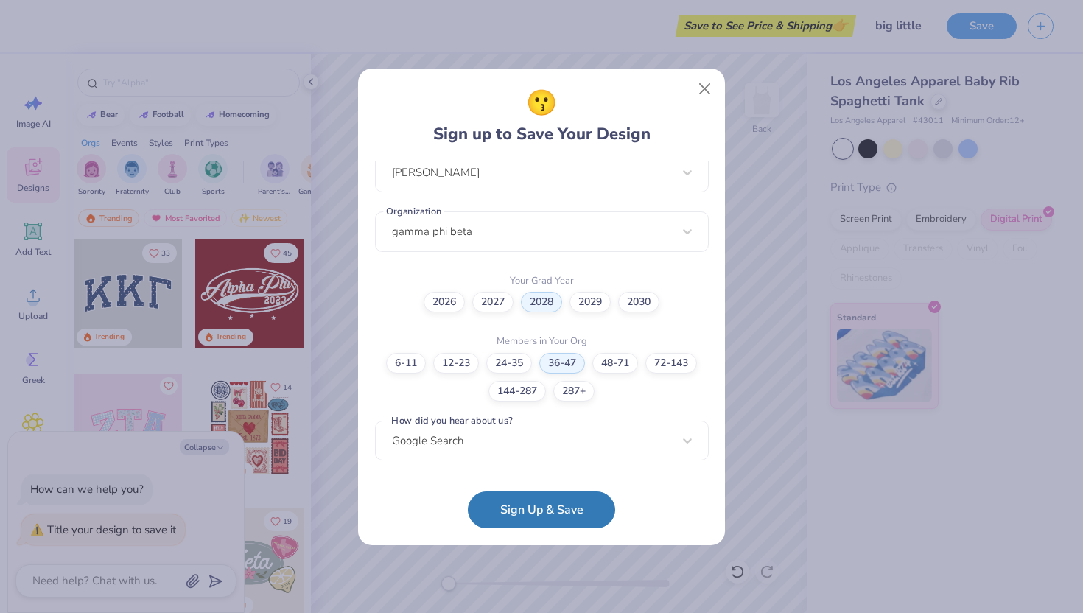
scroll to position [334, 0]
click at [510, 512] on button "Sign Up & Save" at bounding box center [541, 506] width 147 height 37
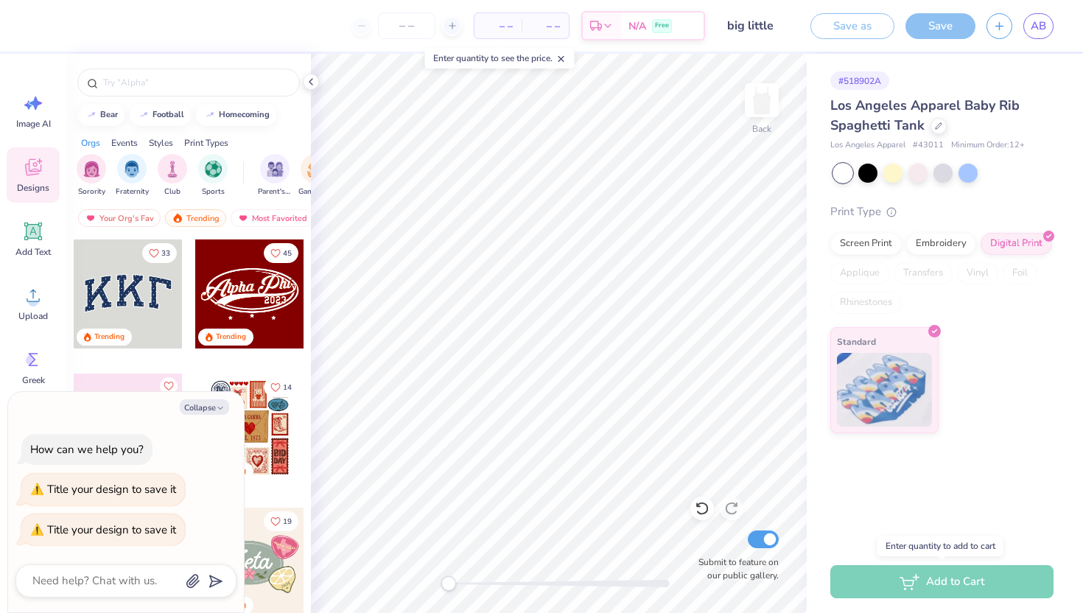
click at [968, 587] on div "Add to Cart" at bounding box center [941, 581] width 223 height 33
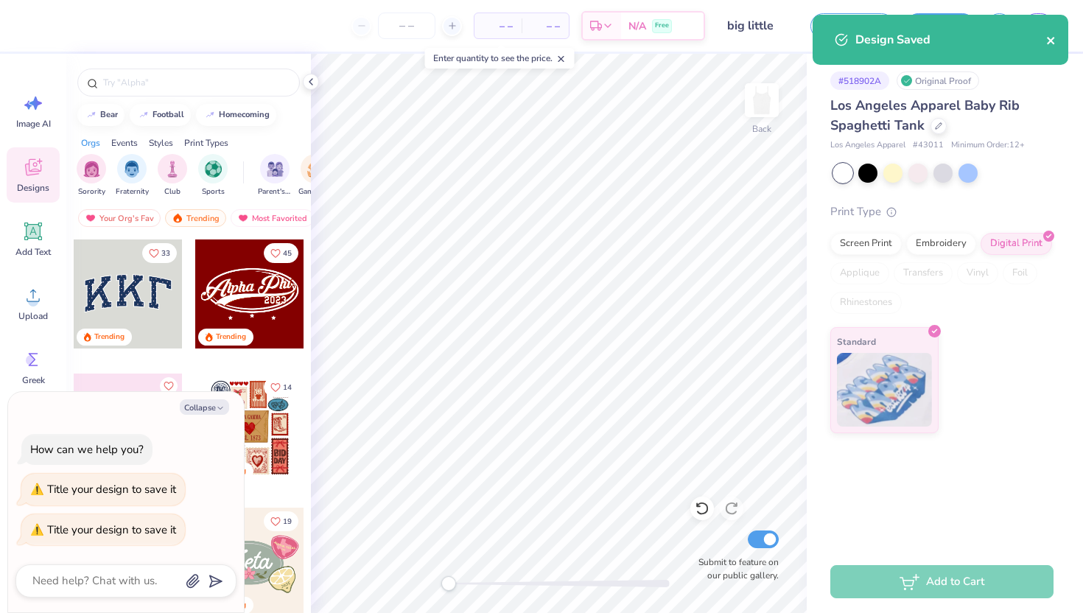
click at [1051, 37] on icon "close" at bounding box center [1051, 41] width 10 height 12
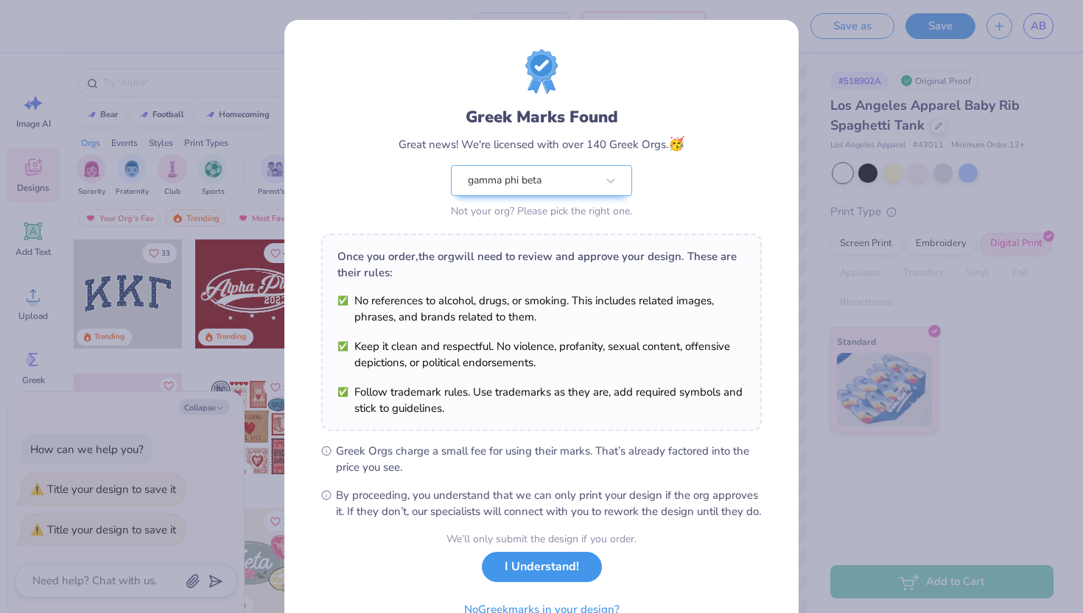
click at [518, 578] on button "I Understand!" at bounding box center [542, 567] width 120 height 30
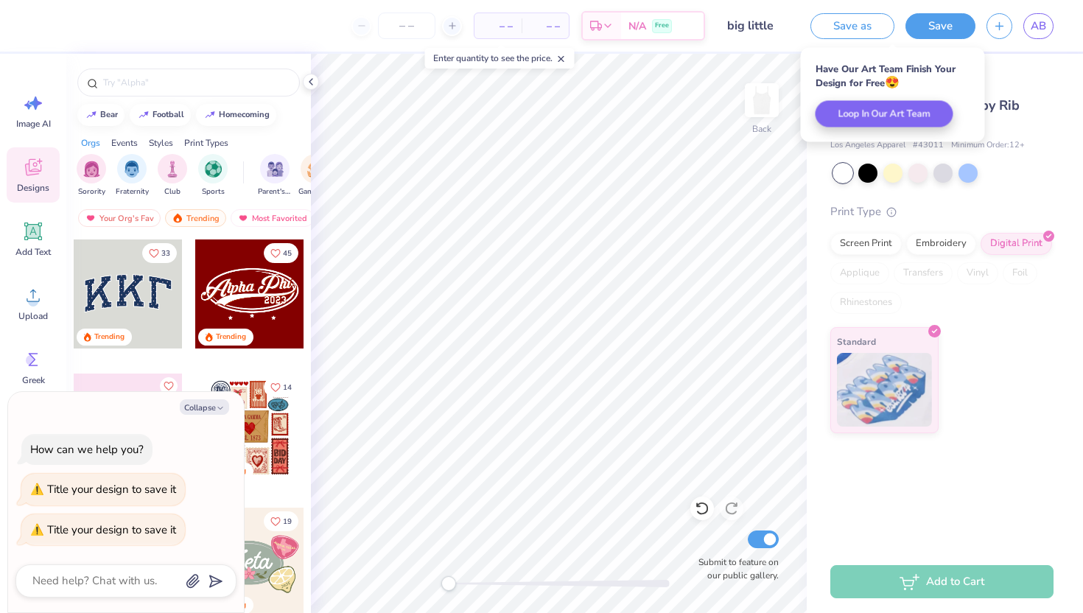
click at [924, 578] on div "Add to Cart" at bounding box center [941, 581] width 223 height 33
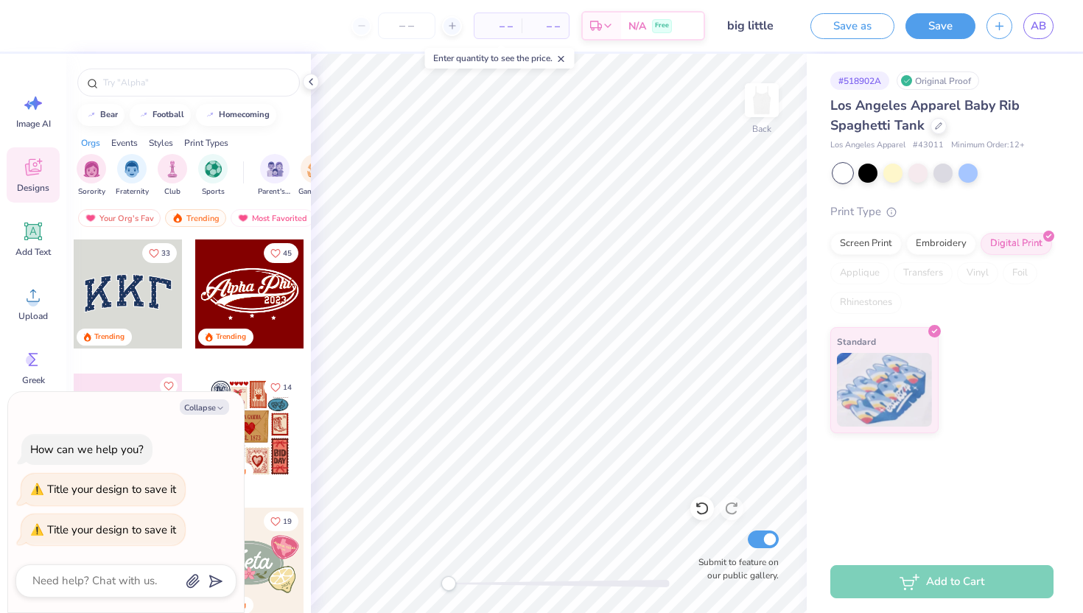
click at [995, 66] on div "# 518902A Original Proof Los Angeles Apparel Baby Rib Spaghetti Tank Los Angele…" at bounding box center [944, 243] width 276 height 379
click at [924, 19] on button "Save" at bounding box center [940, 24] width 70 height 26
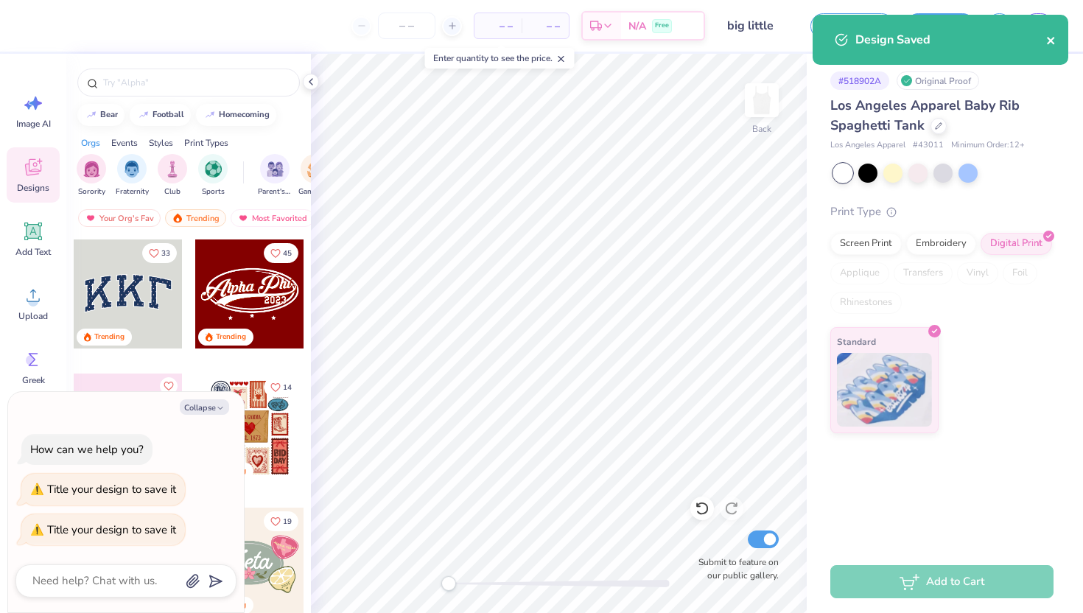
click at [1054, 44] on icon "close" at bounding box center [1051, 41] width 10 height 12
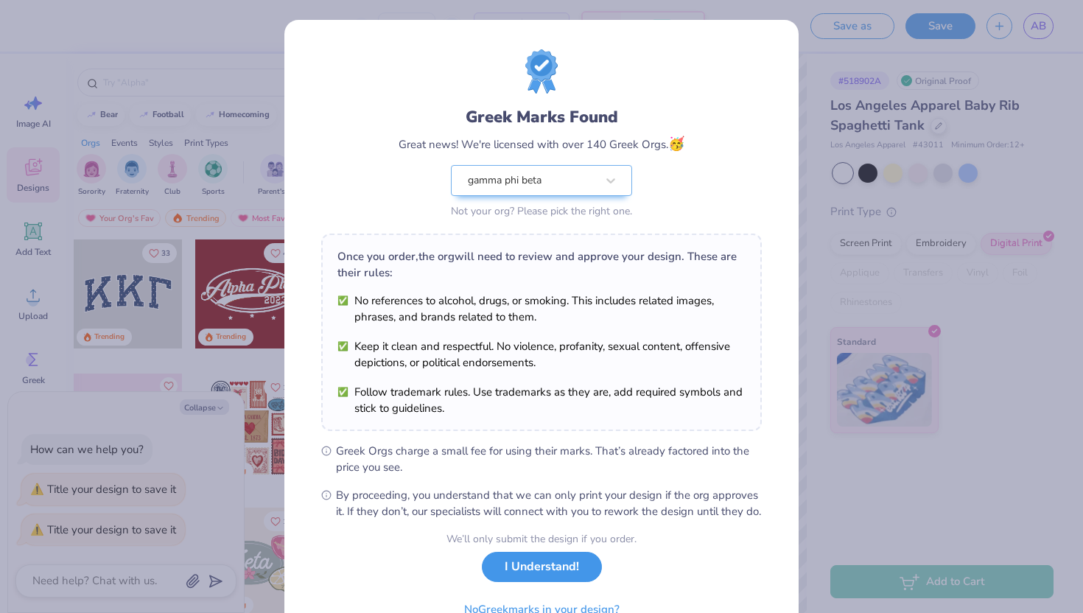
click at [588, 582] on button "I Understand!" at bounding box center [542, 567] width 120 height 30
type textarea "x"
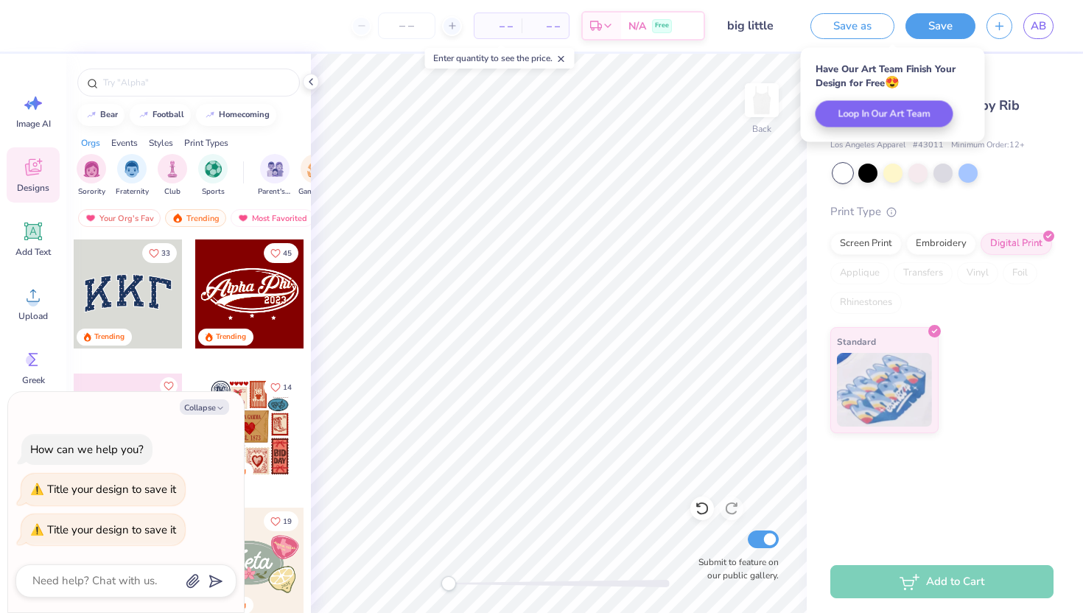
click at [870, 580] on div "Add to Cart" at bounding box center [941, 581] width 223 height 33
click at [1060, 102] on div "# 518902A Original Proof Los Angeles Apparel Baby Rib Spaghetti Tank Los Angele…" at bounding box center [944, 243] width 276 height 379
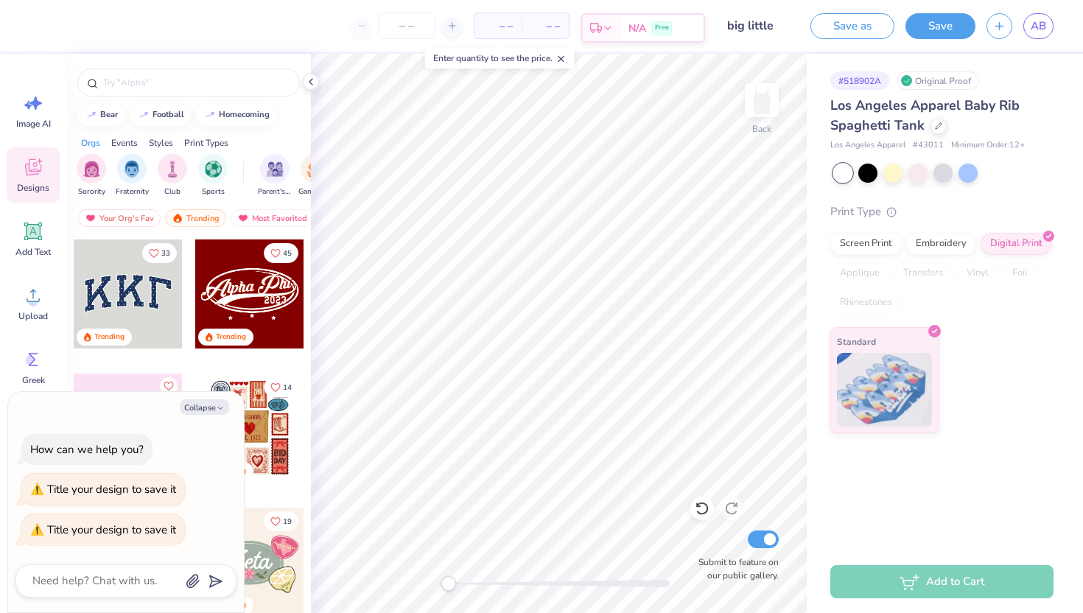
click at [602, 22] on icon at bounding box center [608, 28] width 12 height 12
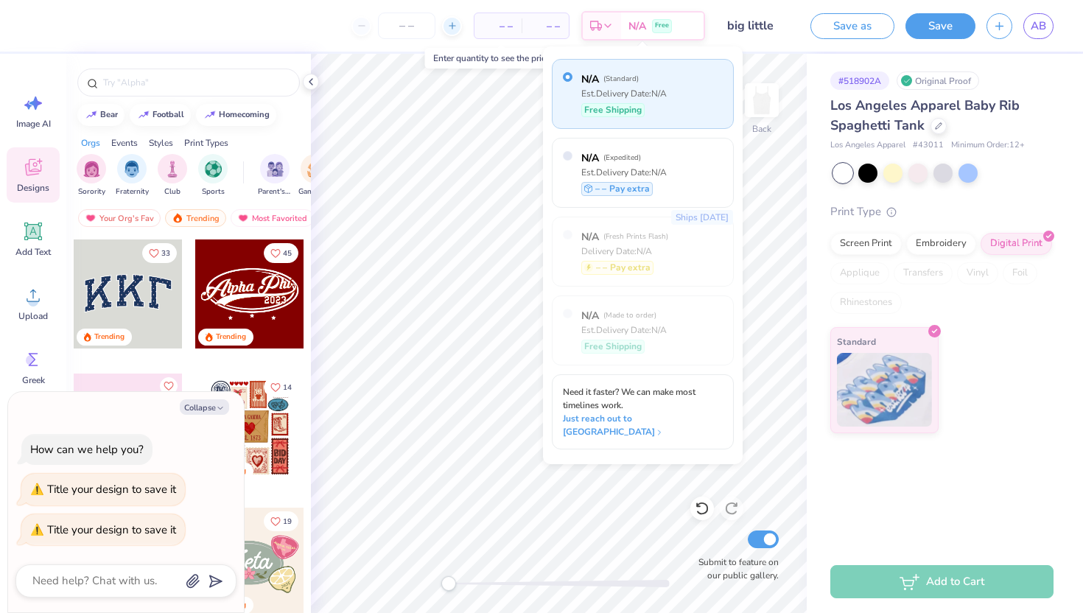
click at [451, 21] on icon at bounding box center [452, 26] width 10 height 10
type input "12"
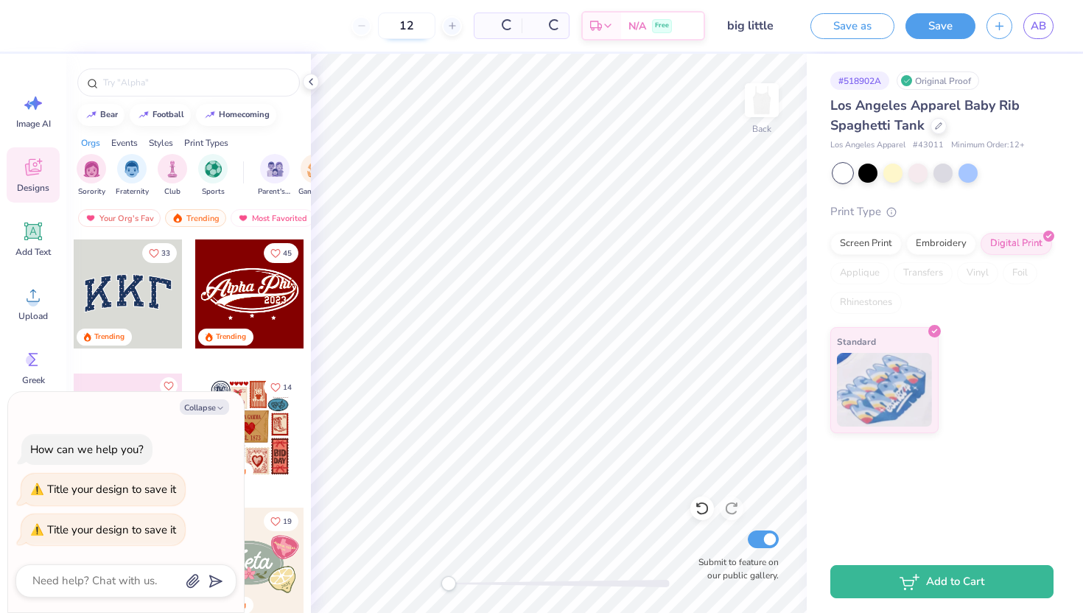
type textarea "x"
click at [334, 27] on div "12" at bounding box center [358, 26] width 110 height 27
click at [467, 22] on span "$42.61" at bounding box center [451, 25] width 32 height 15
